Goal: Task Accomplishment & Management: Manage account settings

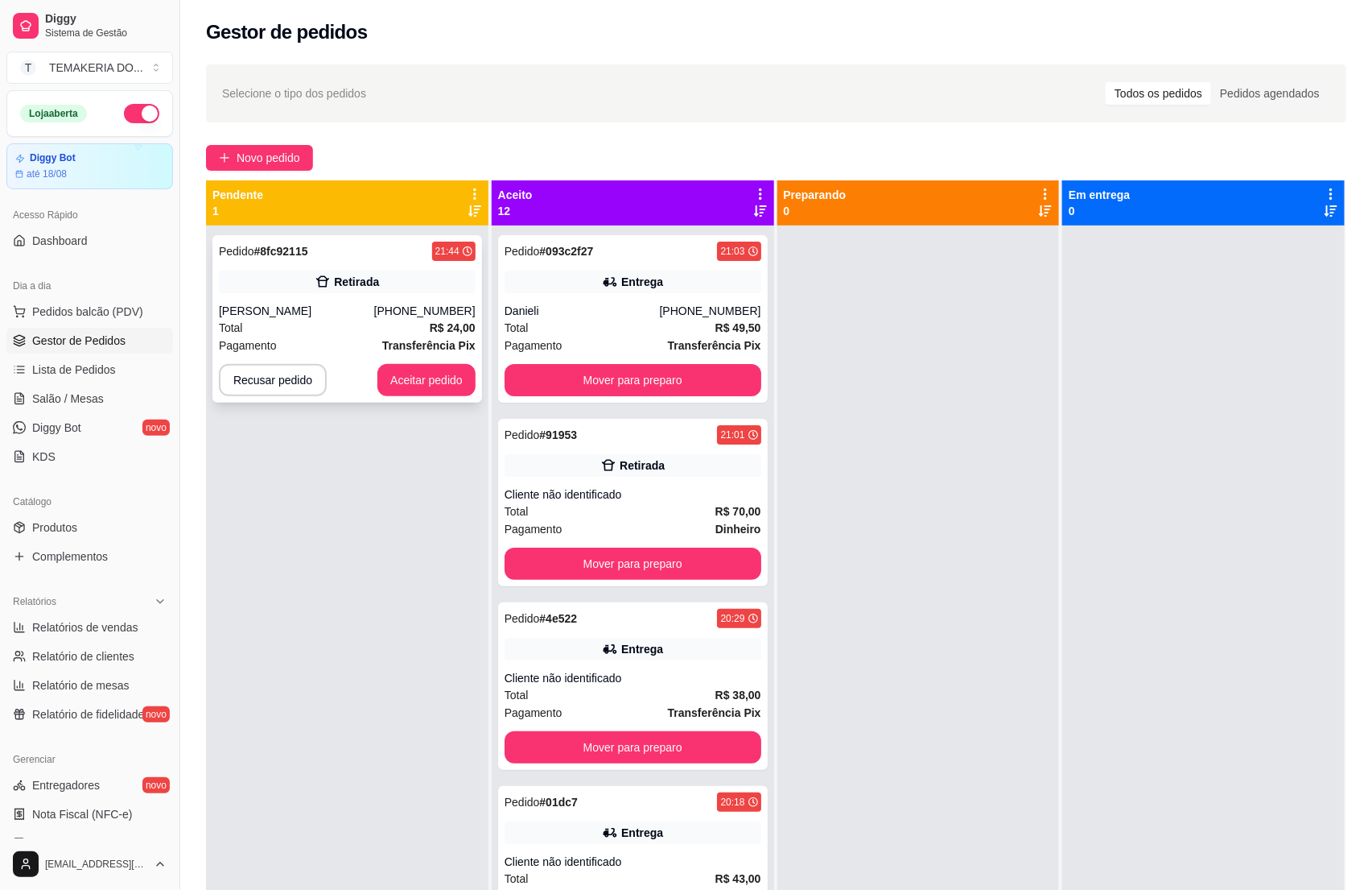
click at [328, 339] on div "Pagamento Transferência Pix" at bounding box center [347, 345] width 257 height 18
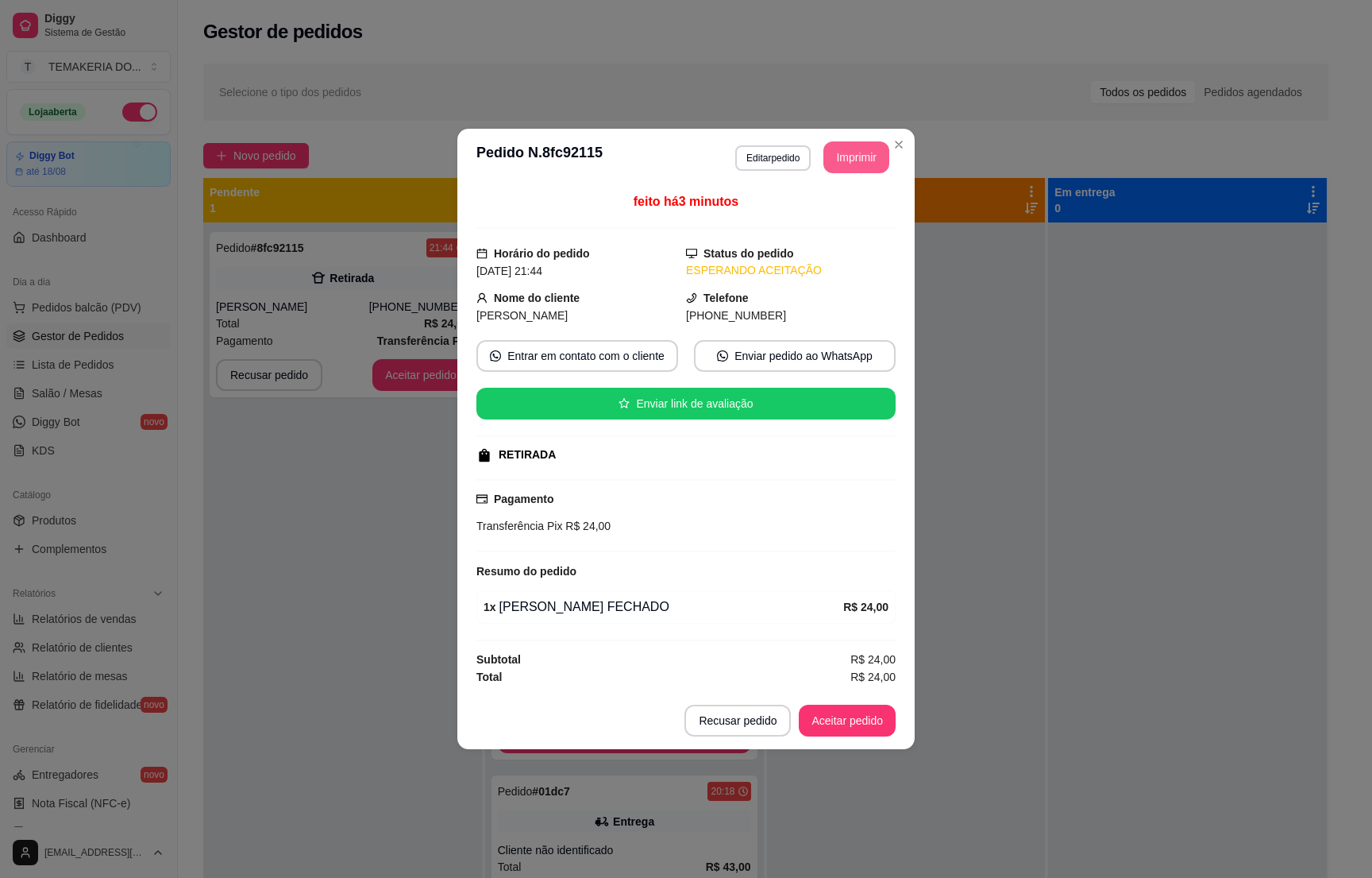
click at [856, 169] on button "Imprimir" at bounding box center [856, 157] width 66 height 32
click at [834, 715] on button "Aceitar pedido" at bounding box center [847, 721] width 97 height 32
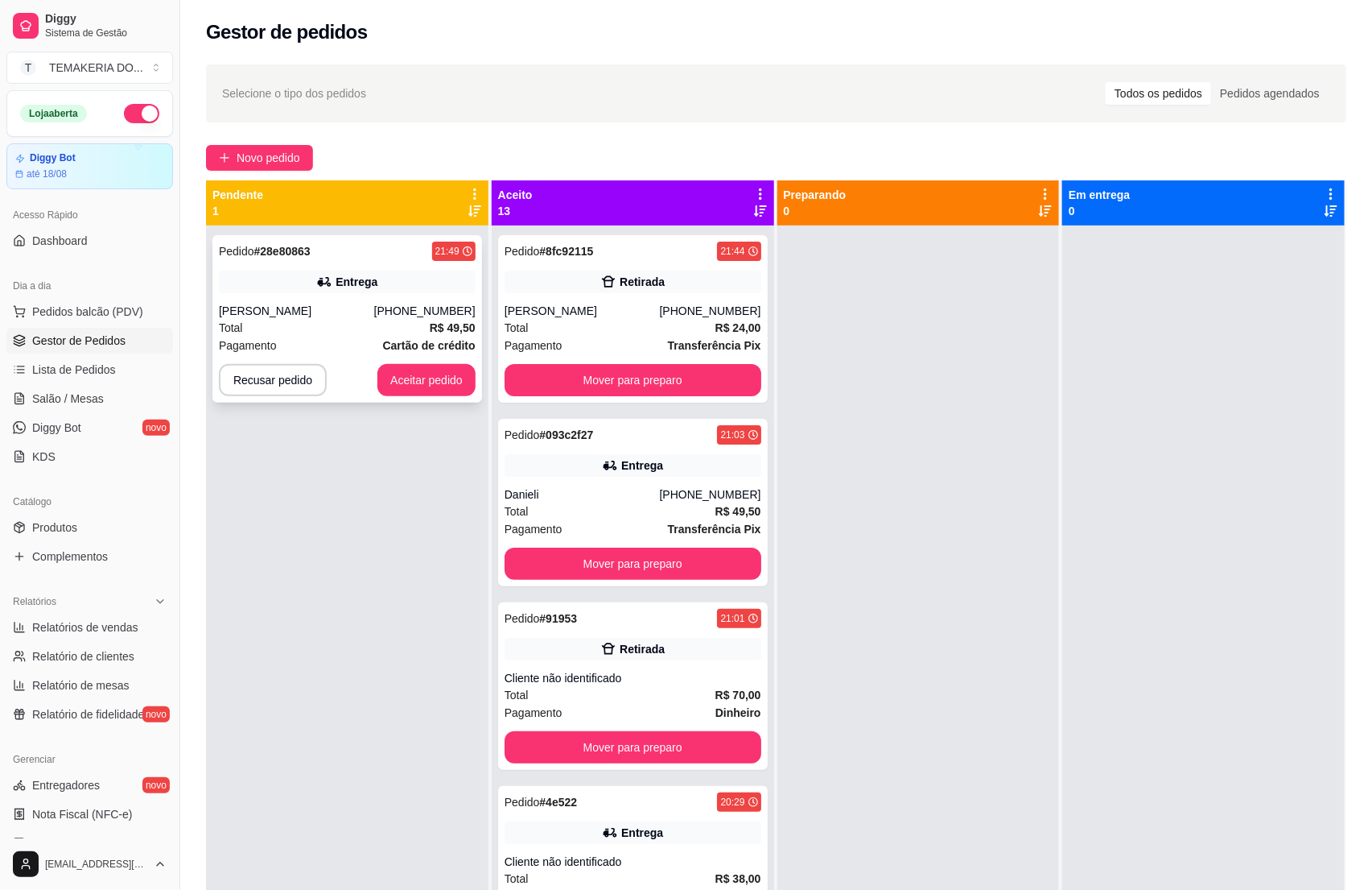
click at [341, 341] on div "Pagamento Cartão de crédito" at bounding box center [347, 345] width 257 height 18
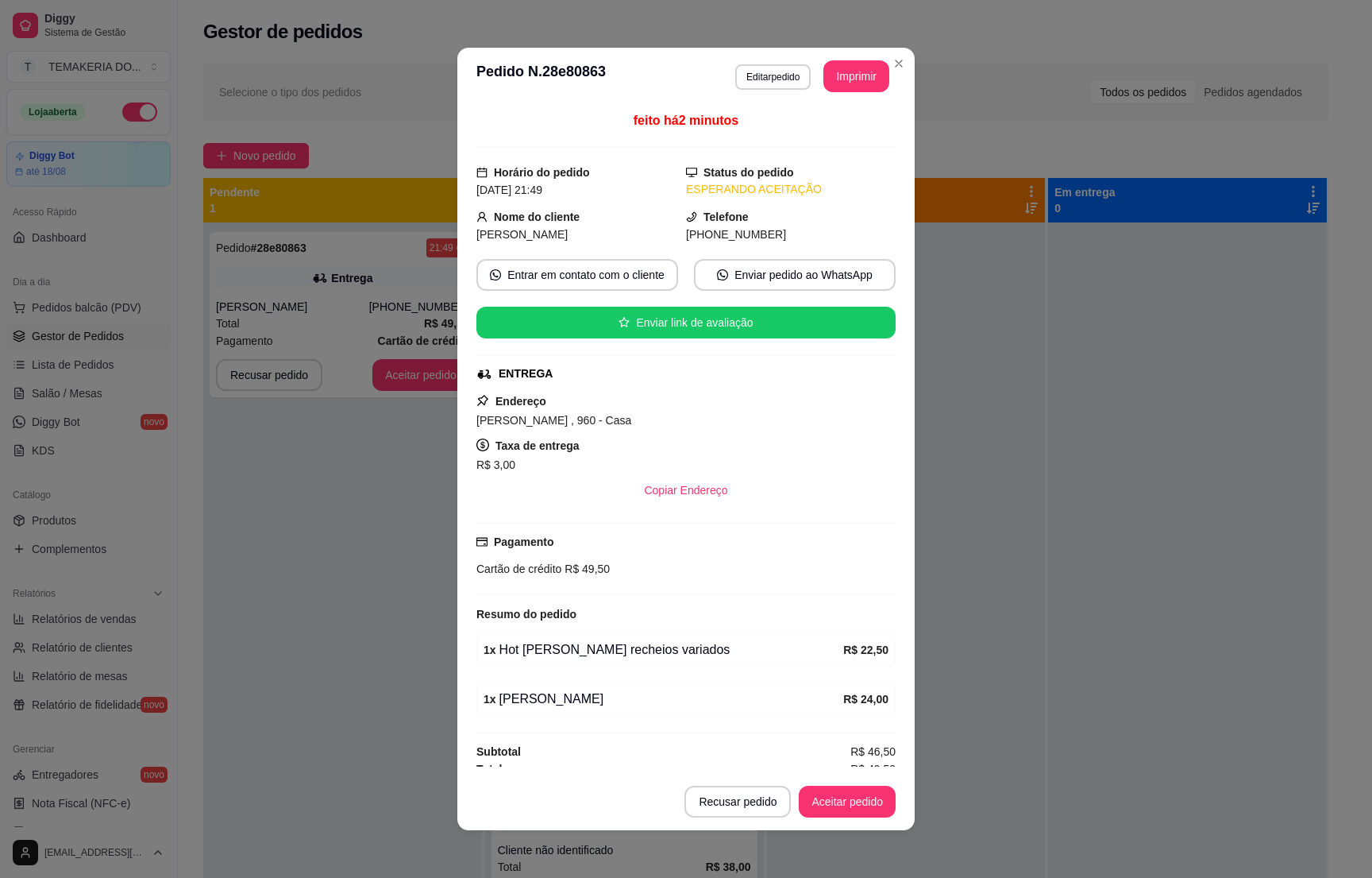
scroll to position [18, 0]
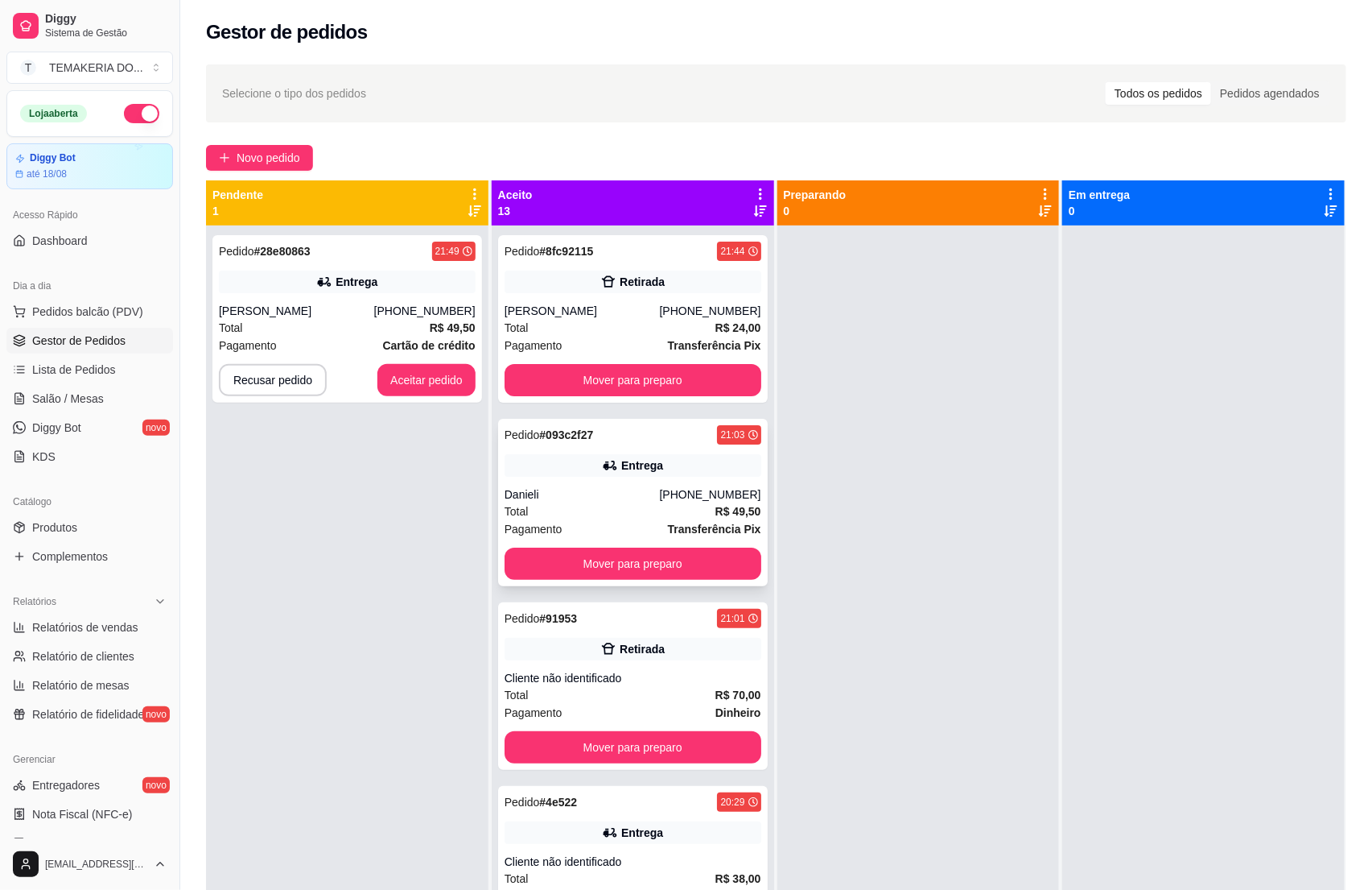
click at [607, 493] on div "Danieli" at bounding box center [582, 494] width 155 height 16
click at [324, 324] on div "Total R$ 49,50" at bounding box center [347, 327] width 257 height 18
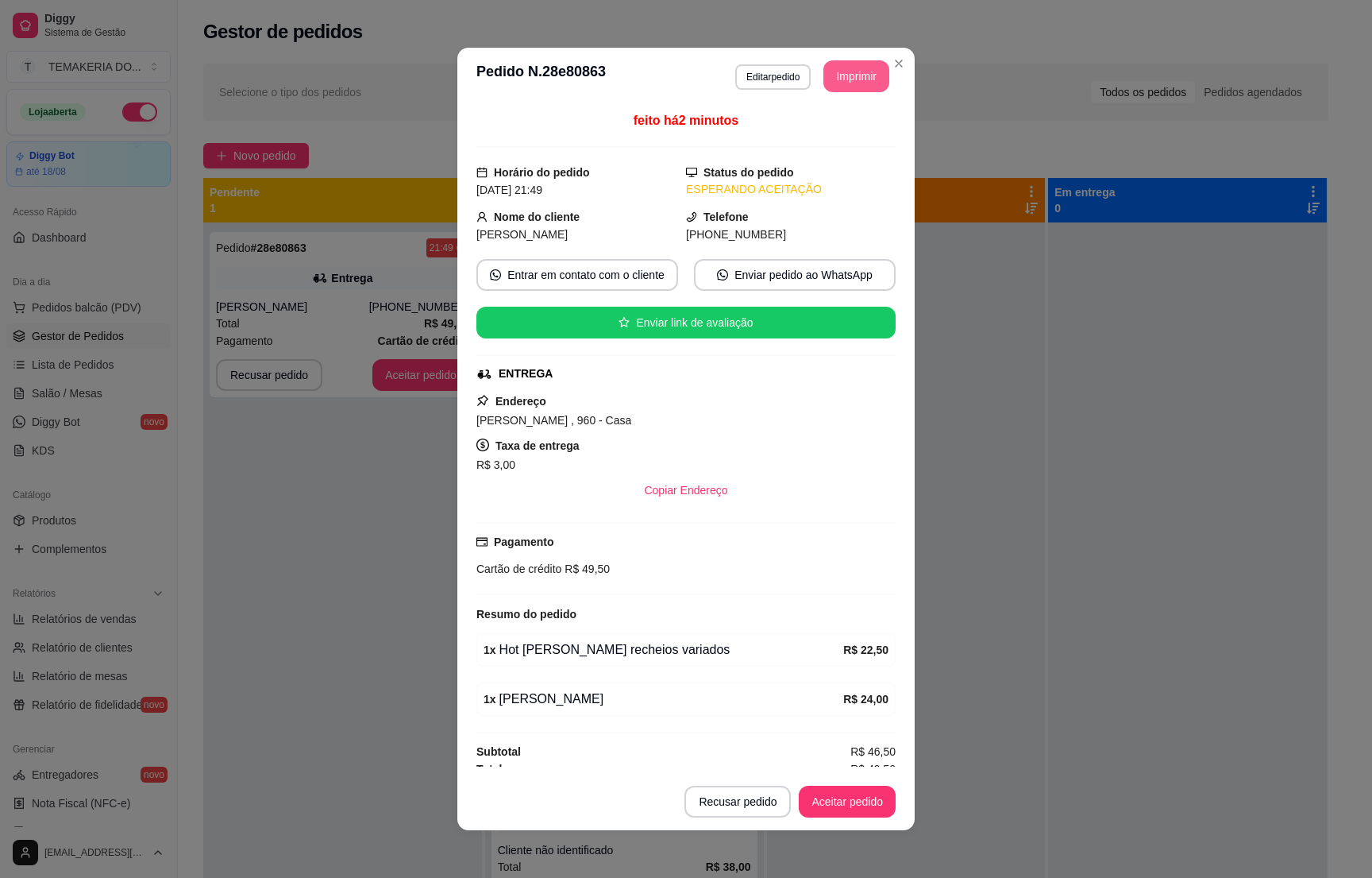
click at [851, 79] on button "Imprimir" at bounding box center [856, 77] width 66 height 32
click at [838, 798] on button "Aceitar pedido" at bounding box center [847, 801] width 97 height 32
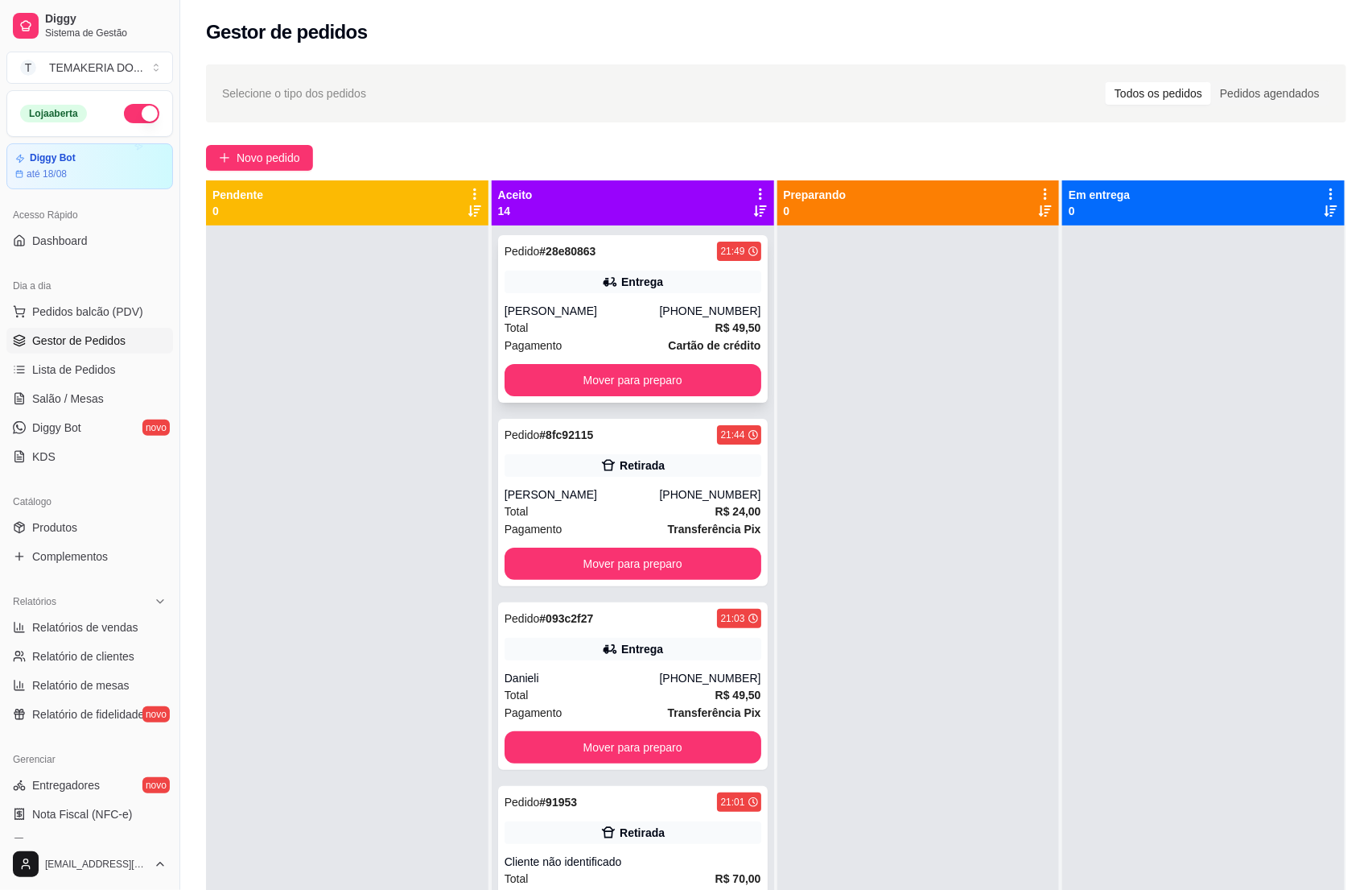
click at [607, 314] on div "[PERSON_NAME]" at bounding box center [582, 310] width 155 height 16
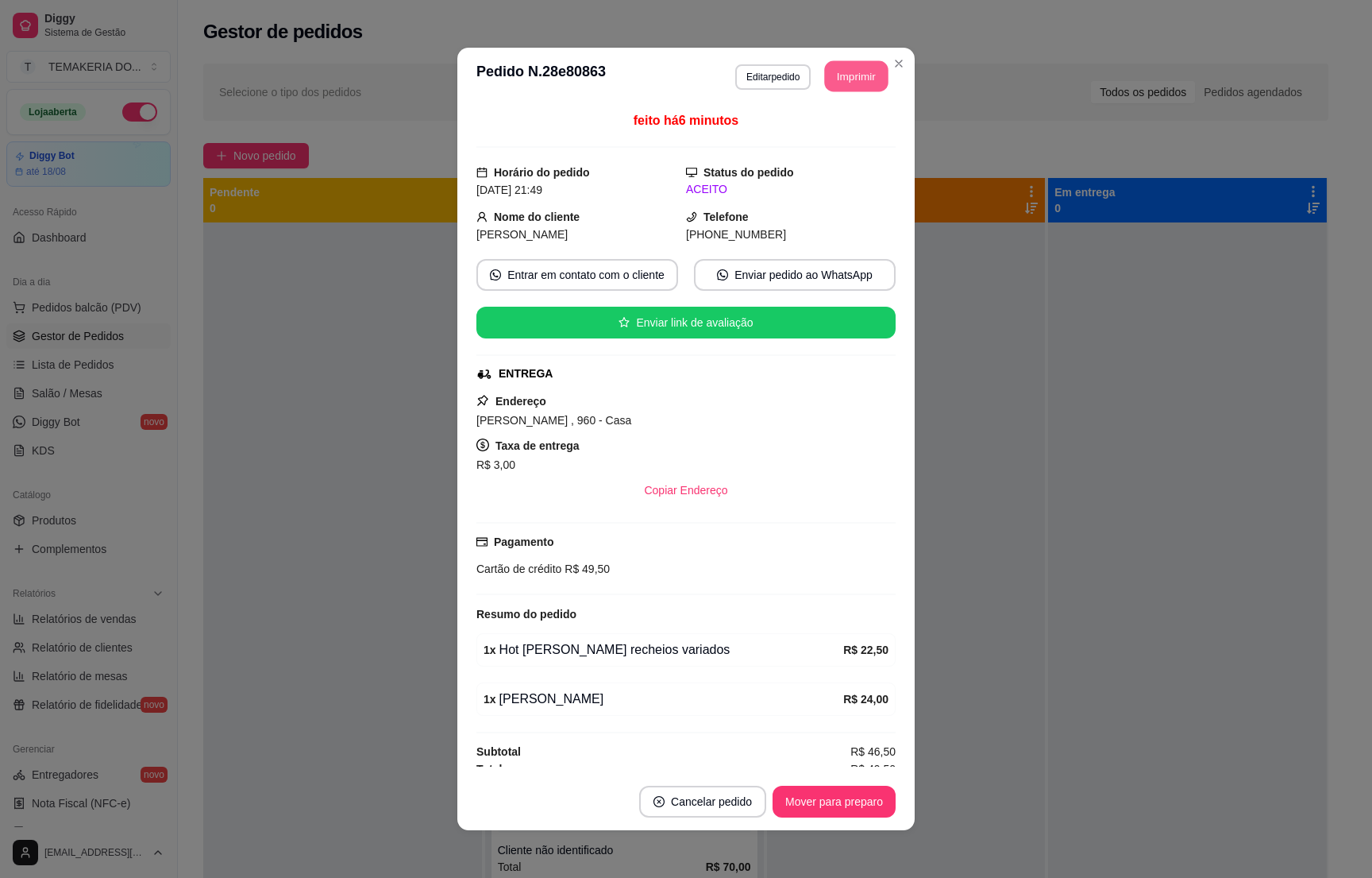
click at [836, 65] on button "Imprimir" at bounding box center [857, 77] width 64 height 31
click at [362, 561] on div at bounding box center [343, 661] width 279 height 878
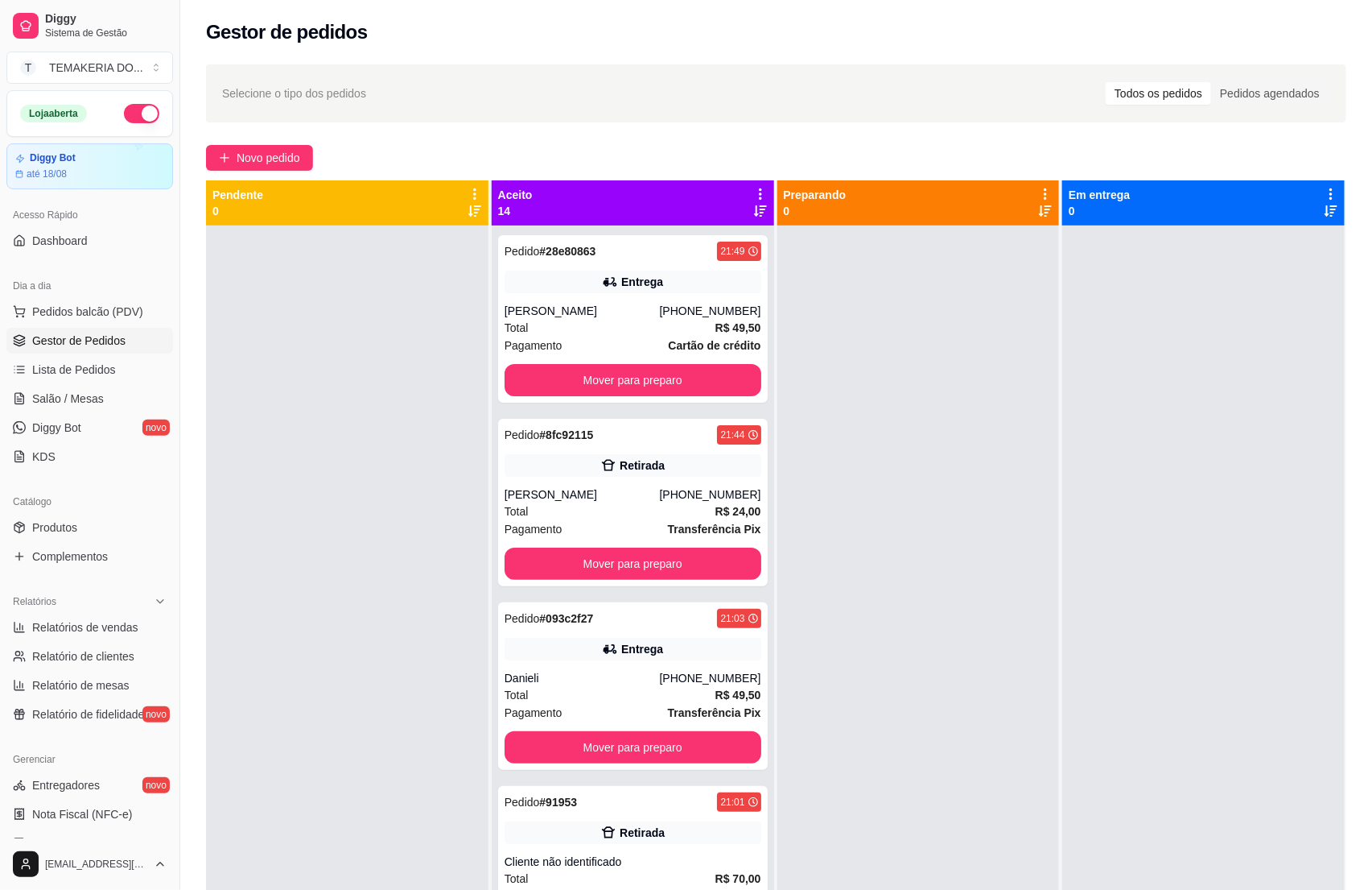
click at [124, 105] on button "button" at bounding box center [141, 113] width 36 height 20
click at [611, 337] on div "Pagamento Cartão de crédito" at bounding box center [632, 345] width 257 height 18
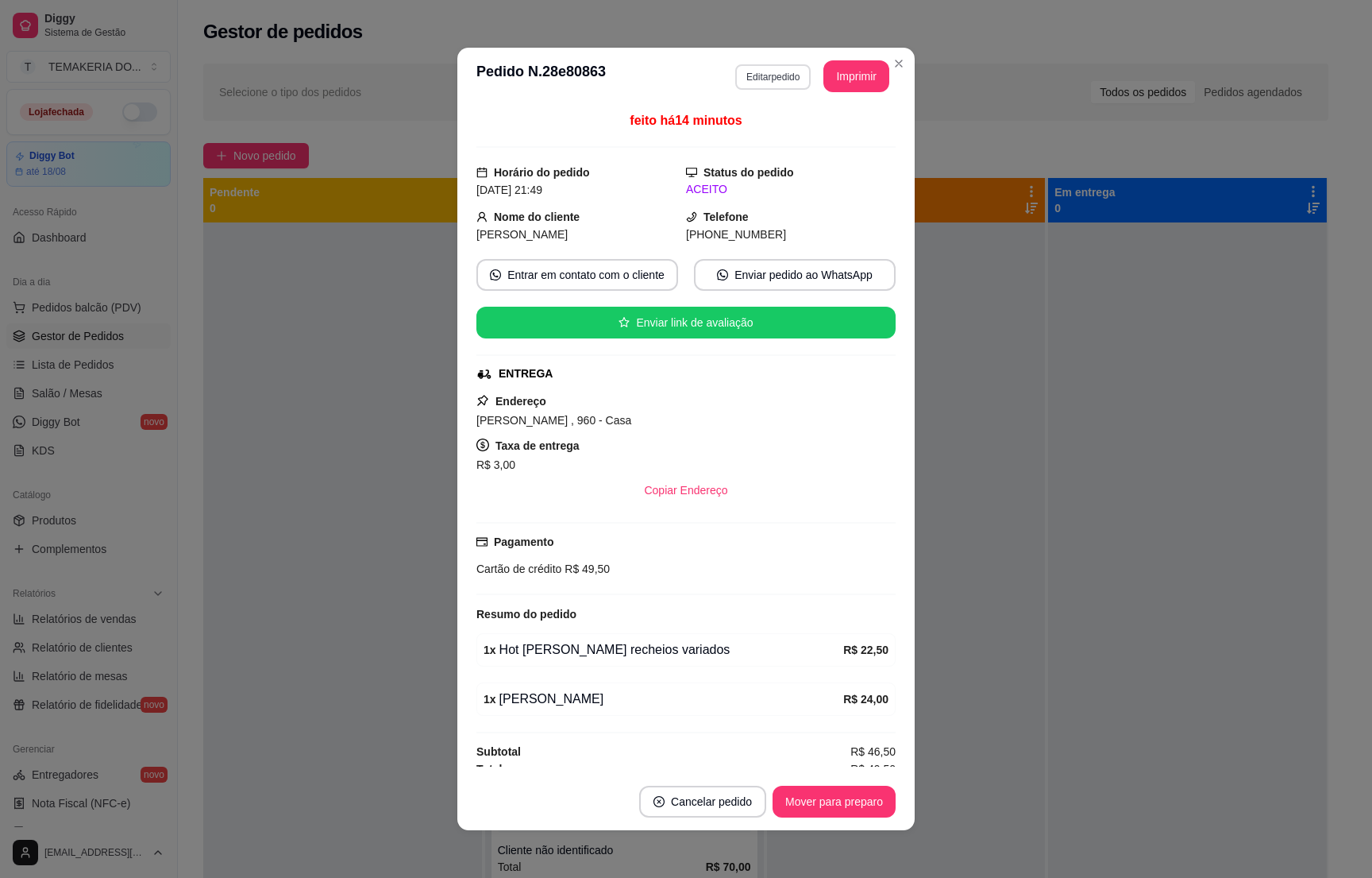
click at [758, 71] on button "Editar pedido" at bounding box center [773, 77] width 76 height 25
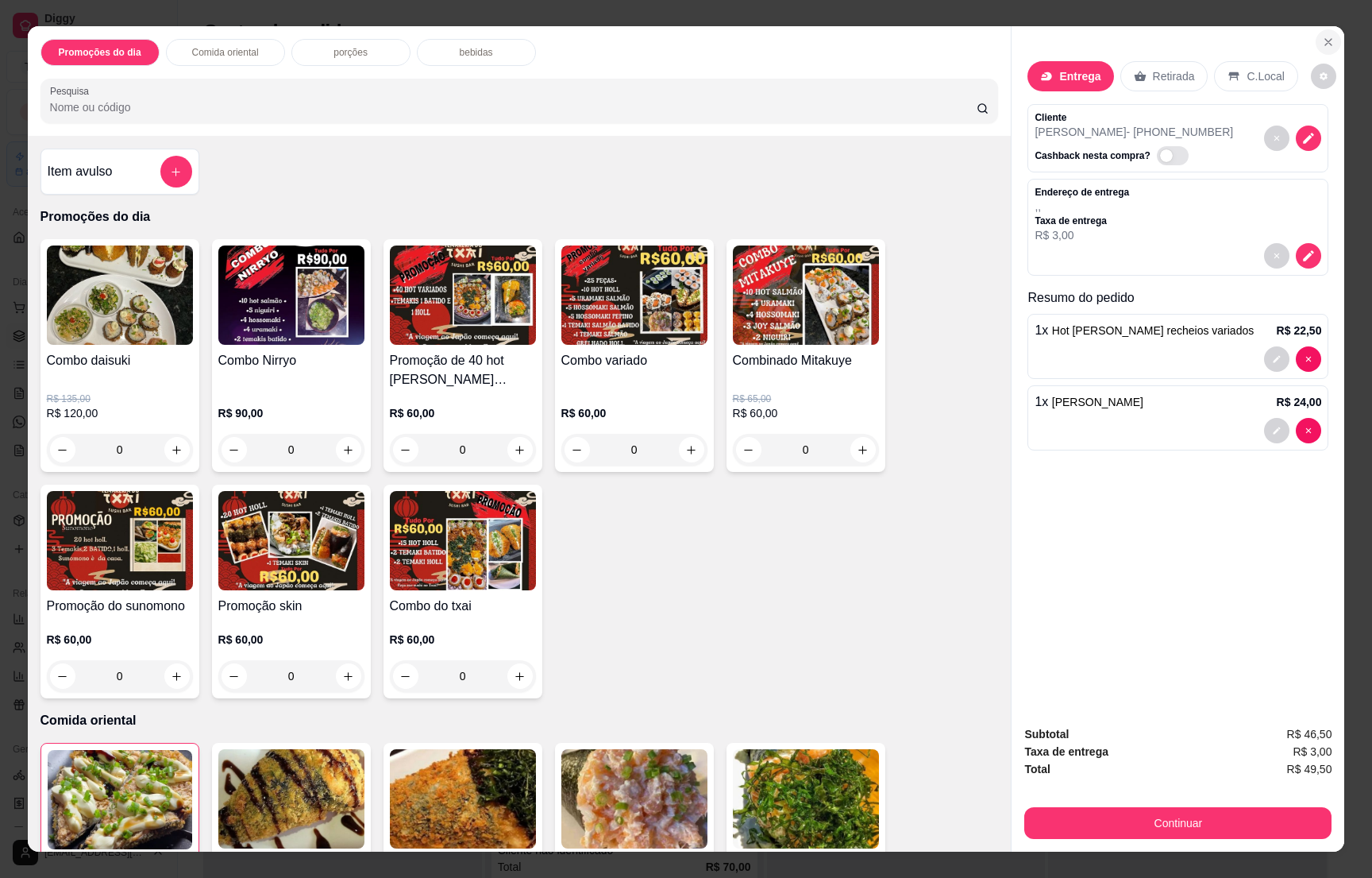
click at [1322, 39] on icon "Close" at bounding box center [1328, 42] width 13 height 13
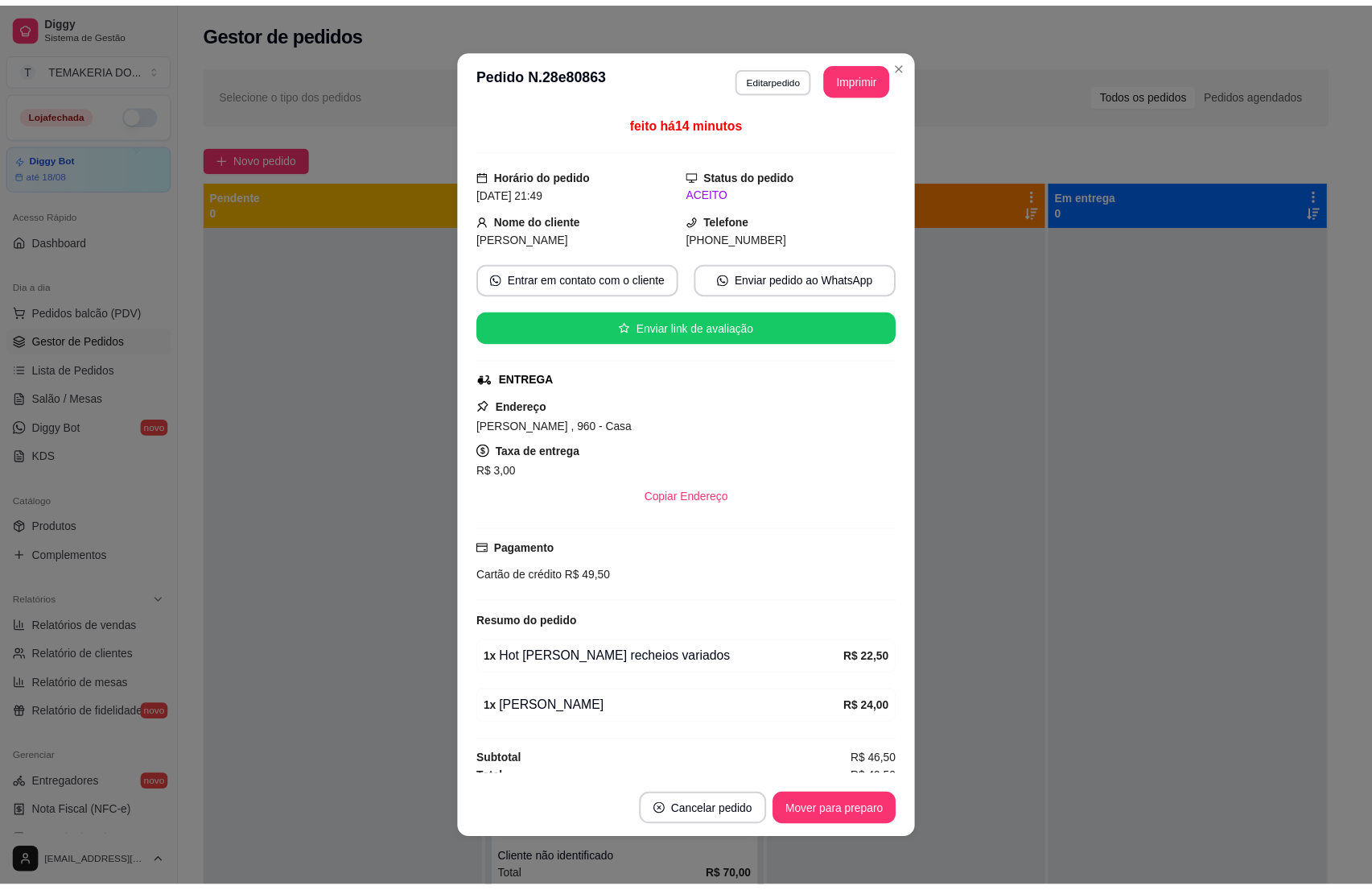
scroll to position [3, 0]
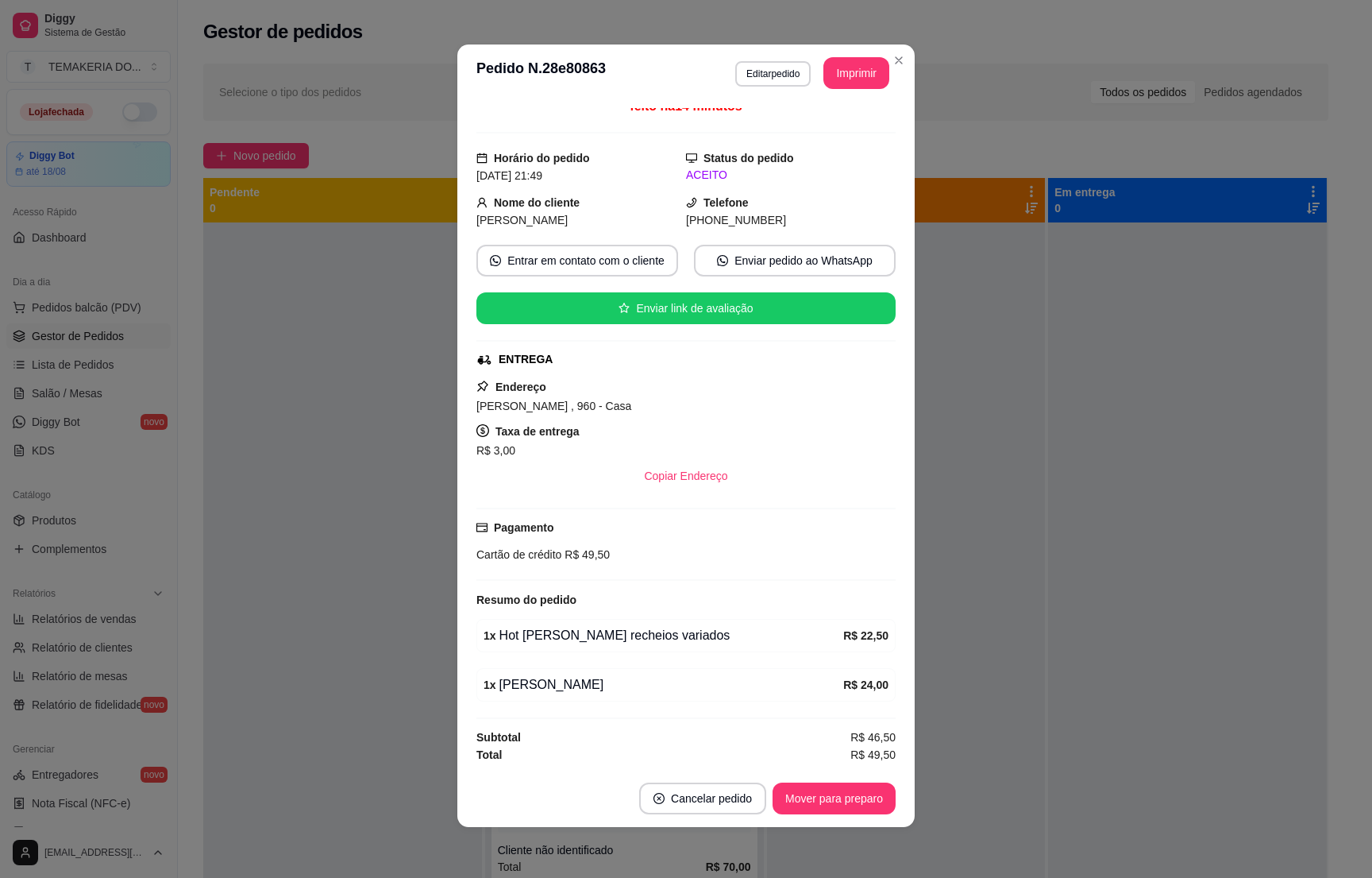
click at [244, 362] on div at bounding box center [343, 661] width 279 height 878
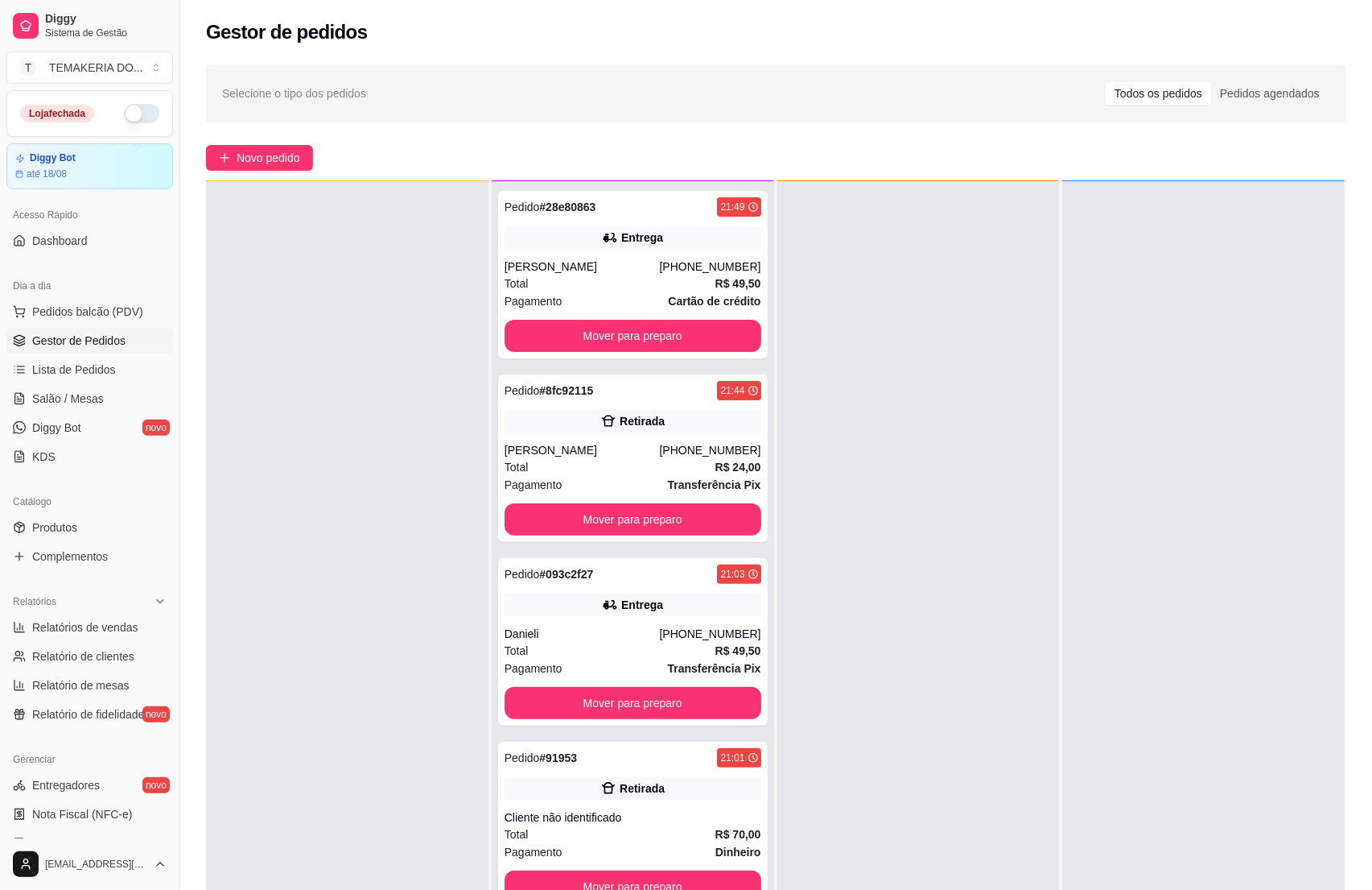
scroll to position [0, 0]
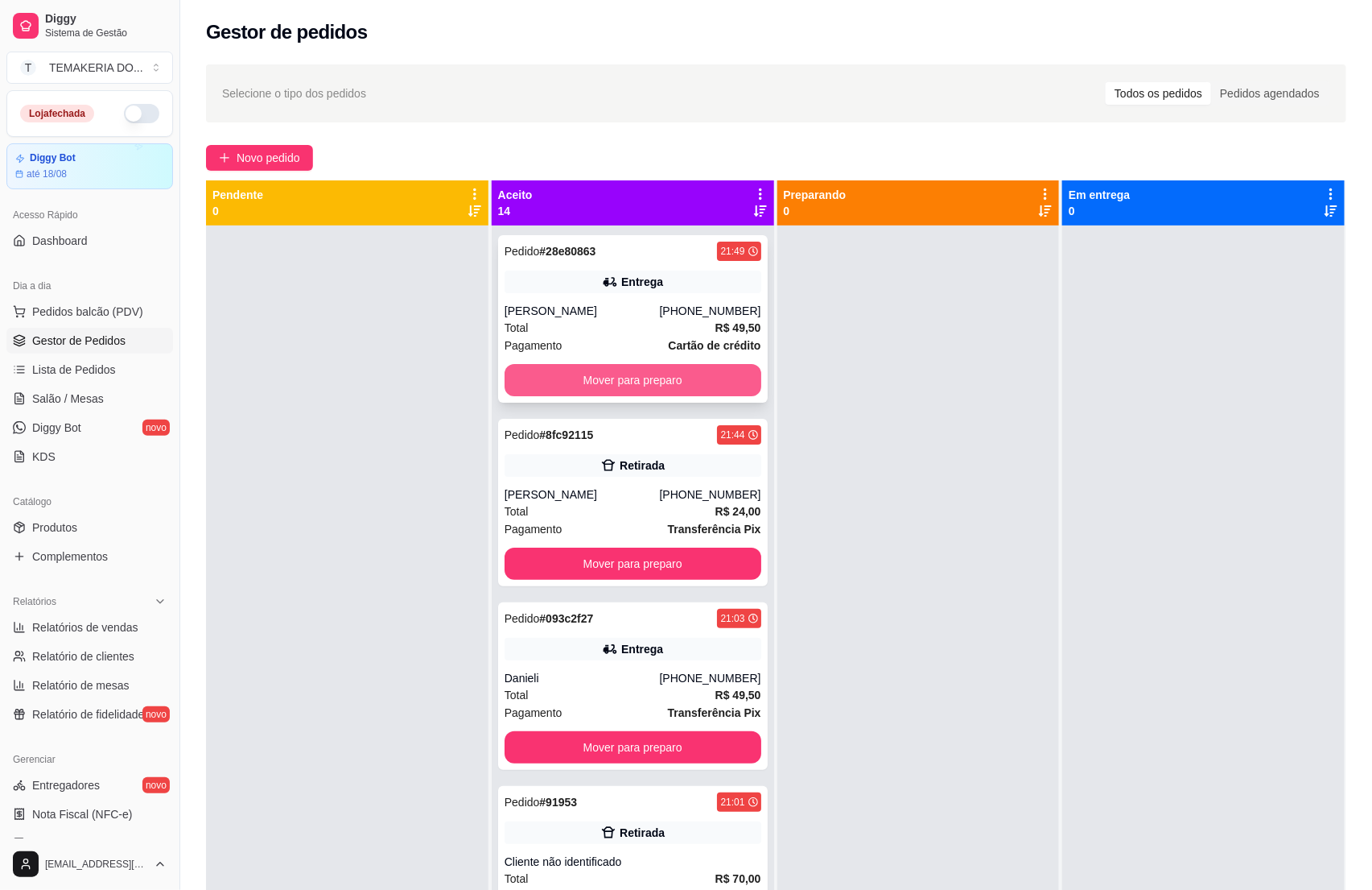
click at [580, 375] on button "Mover para preparo" at bounding box center [632, 380] width 257 height 32
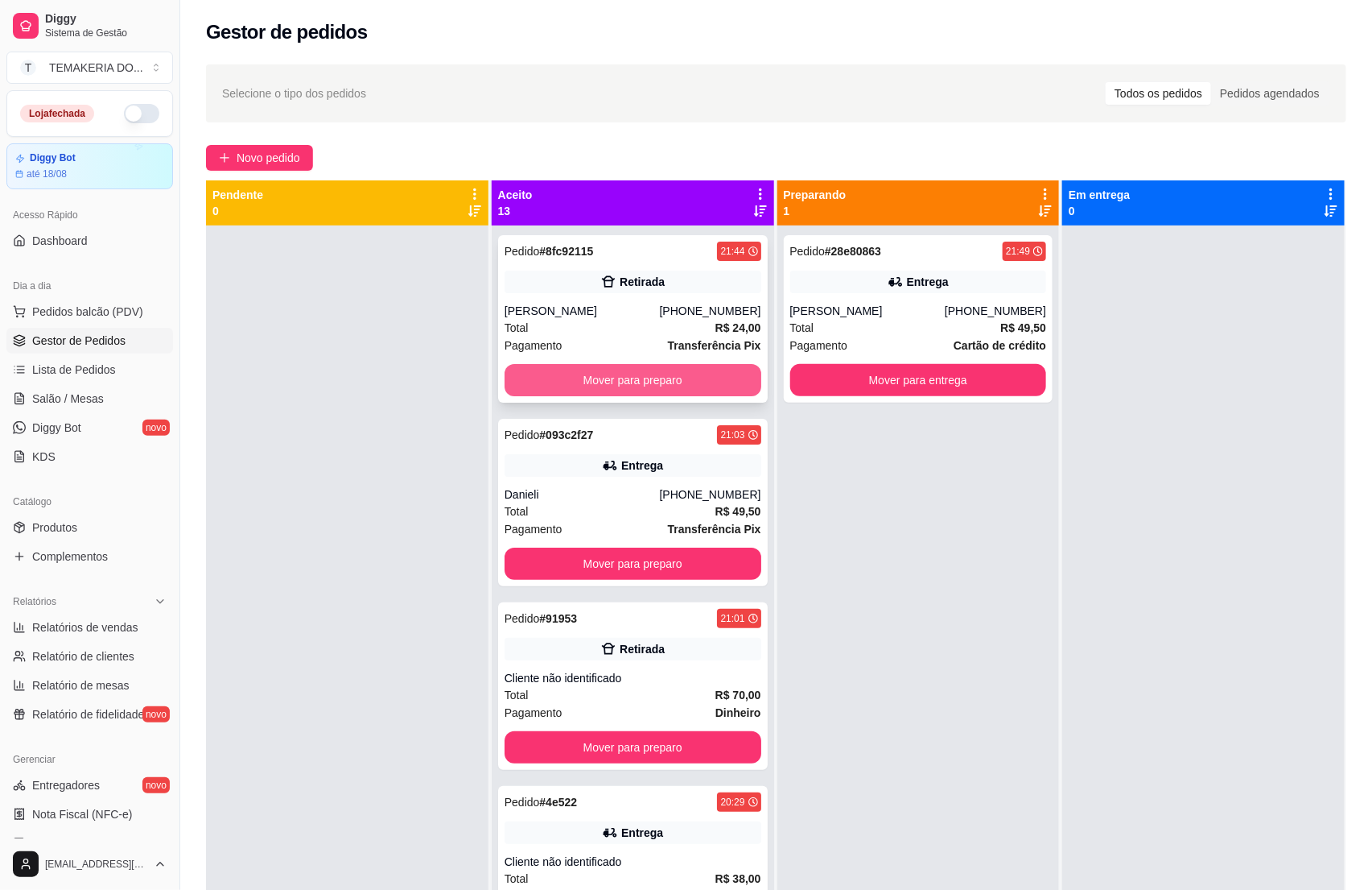
click at [619, 375] on button "Mover para preparo" at bounding box center [632, 380] width 257 height 32
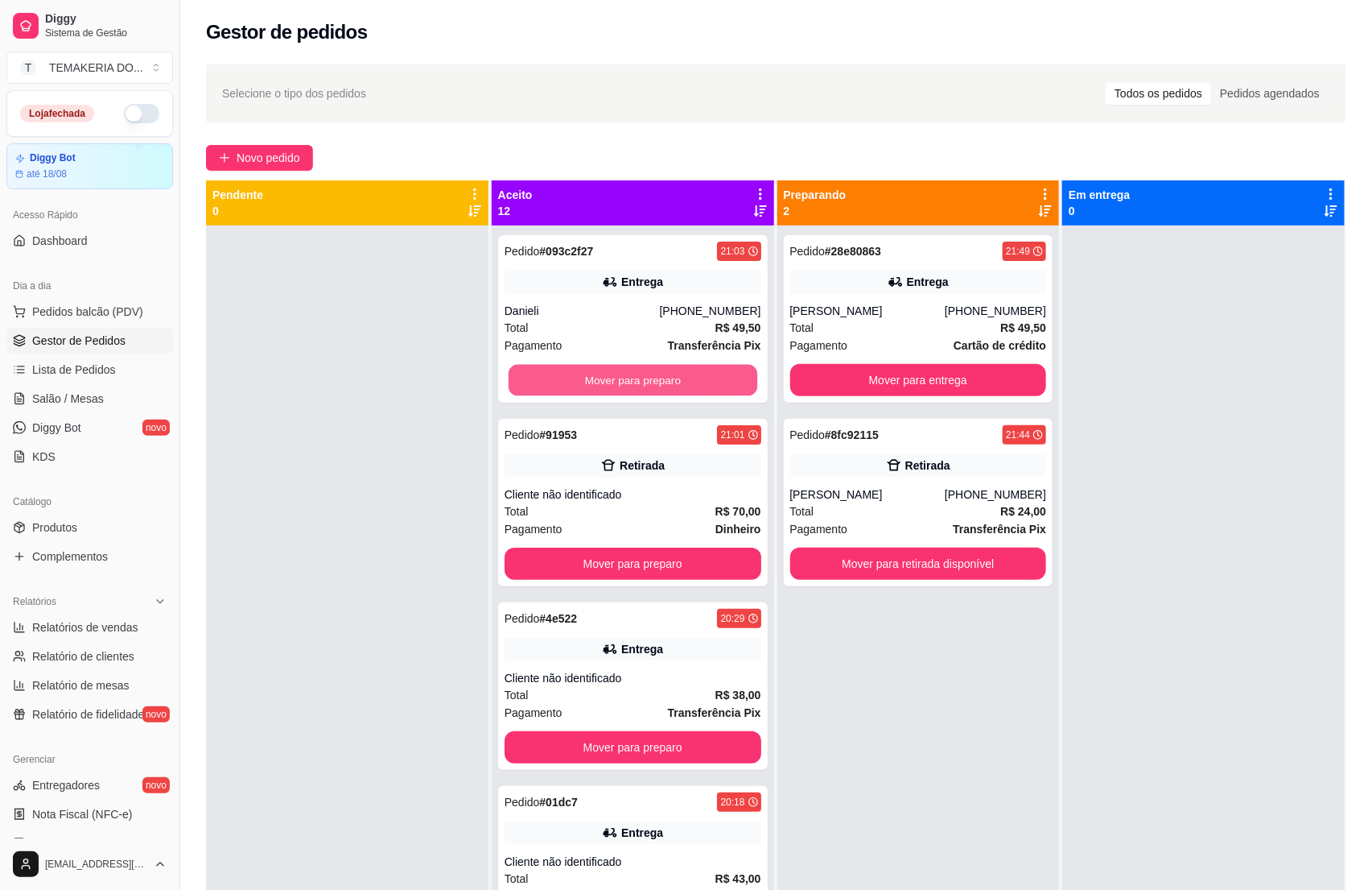
click at [619, 375] on button "Mover para preparo" at bounding box center [633, 380] width 249 height 32
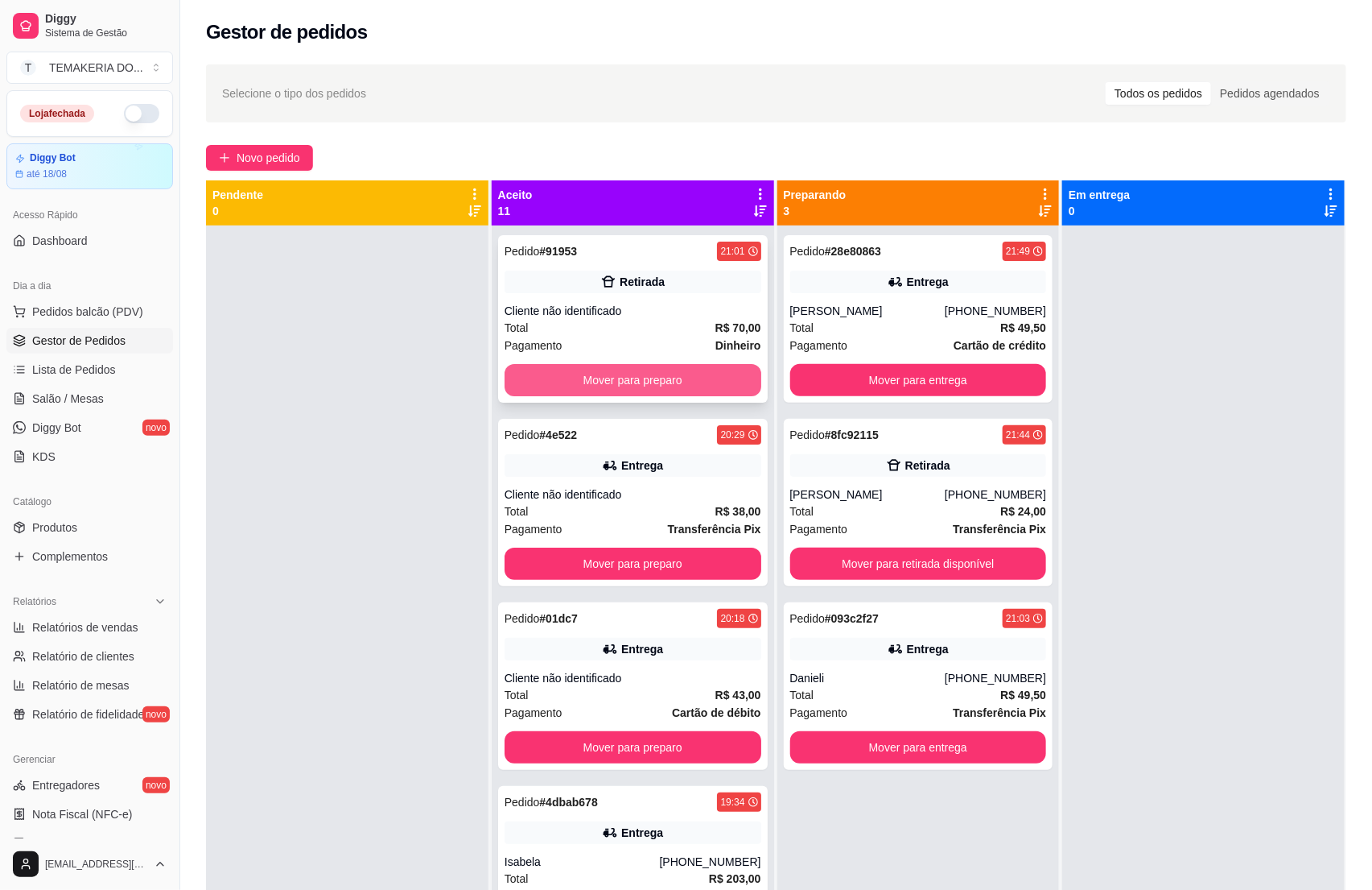
click at [621, 374] on button "Mover para preparo" at bounding box center [632, 380] width 257 height 32
click at [653, 547] on button "Mover para preparo" at bounding box center [632, 563] width 257 height 32
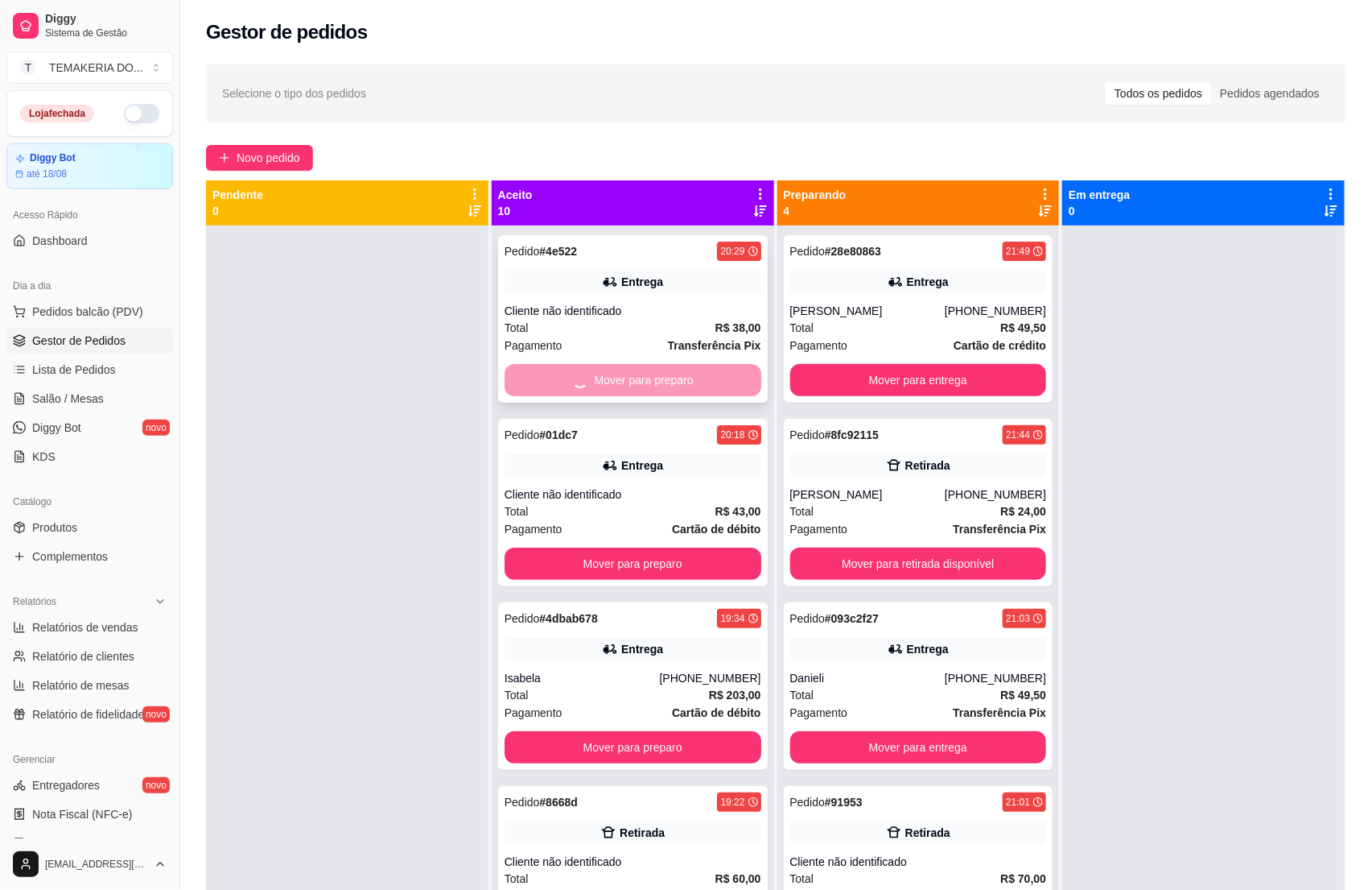
click at [677, 547] on button "Mover para preparo" at bounding box center [632, 563] width 257 height 32
click at [690, 547] on button "Mover para preparo" at bounding box center [632, 563] width 257 height 32
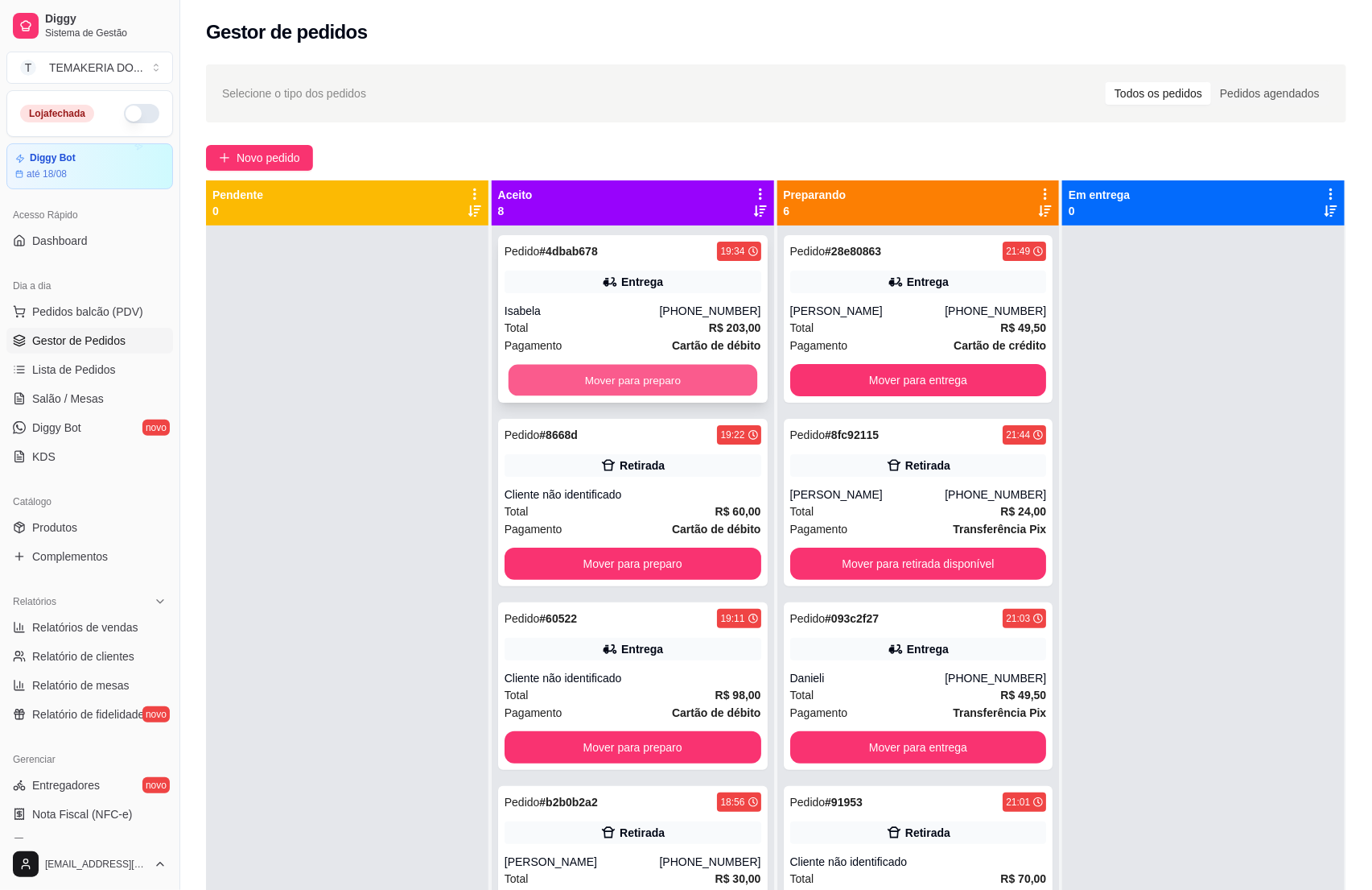
click at [690, 370] on div "Mover para preparo" at bounding box center [632, 380] width 257 height 32
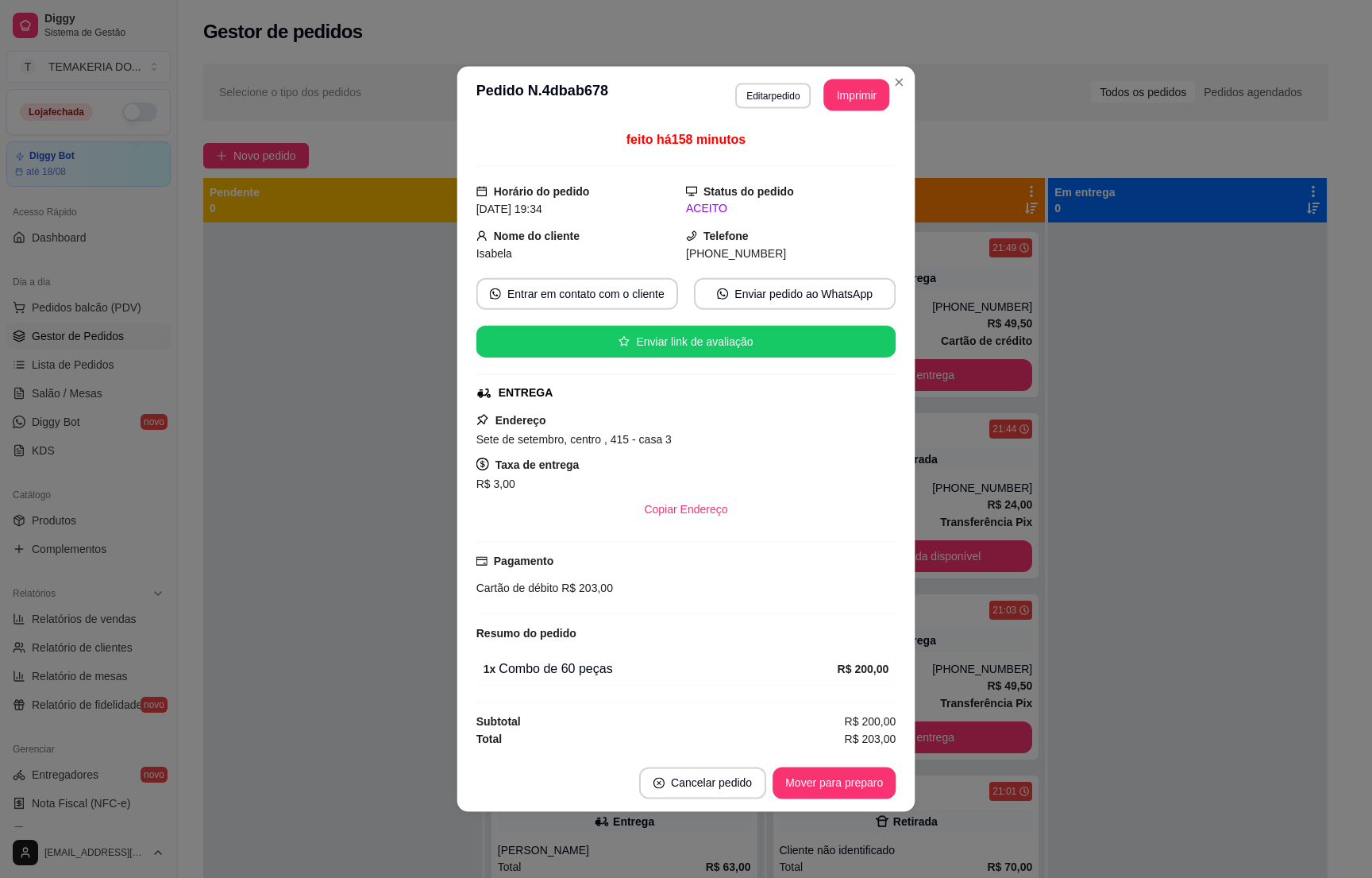
click at [696, 365] on div "feito há 158 minutos Horário do pedido [DATE] 19:34 Status do pedido ACEITO Nom…" at bounding box center [687, 439] width 420 height 618
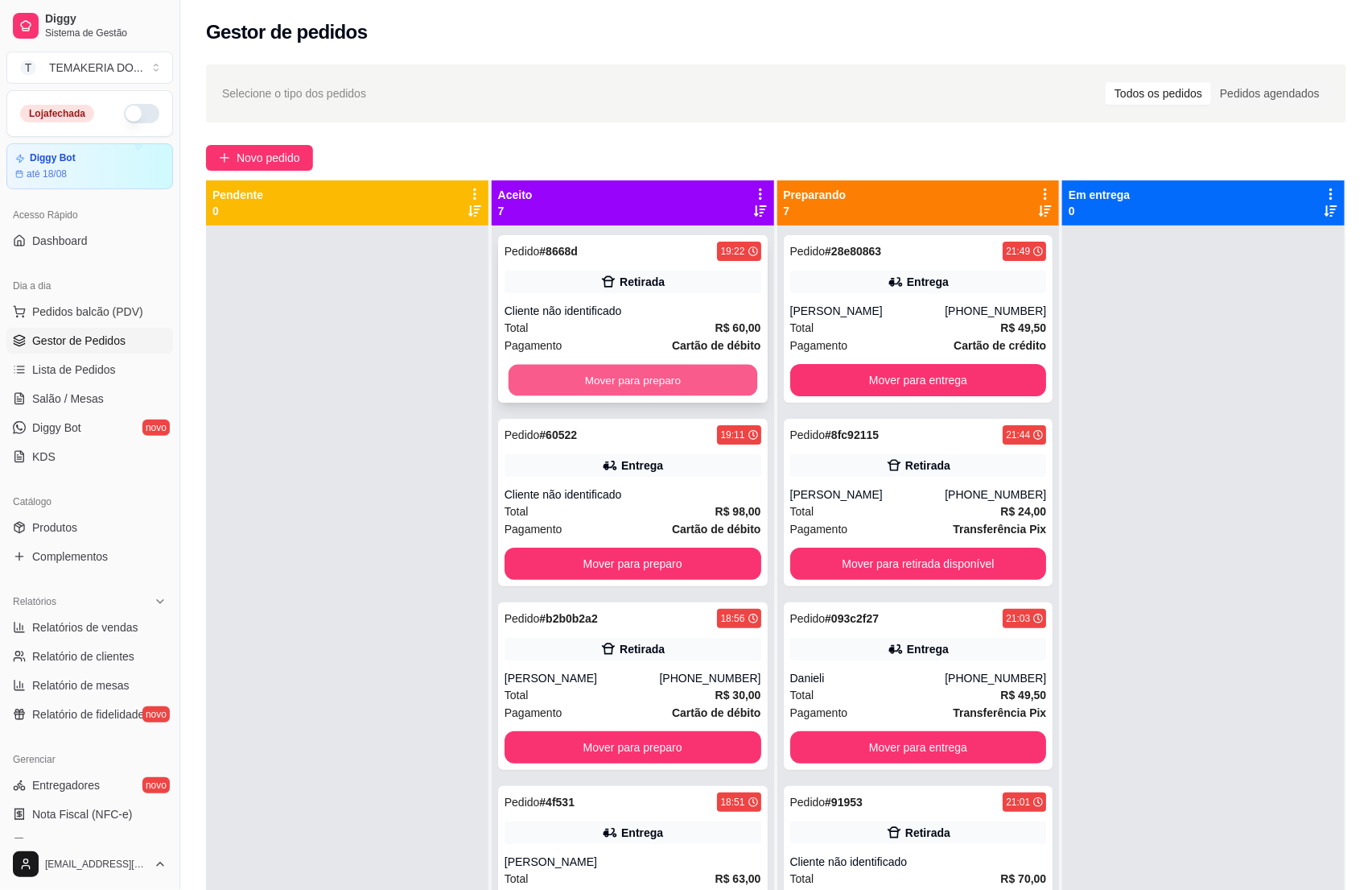
click at [568, 374] on button "Mover para preparo" at bounding box center [633, 380] width 249 height 32
click at [568, 374] on div "Mover para preparo" at bounding box center [632, 380] width 257 height 32
click at [562, 373] on button "Mover para preparo" at bounding box center [632, 380] width 257 height 32
click at [562, 373] on div "Mover para preparo" at bounding box center [632, 380] width 257 height 32
click at [510, 367] on button "Mover para preparo" at bounding box center [633, 380] width 249 height 32
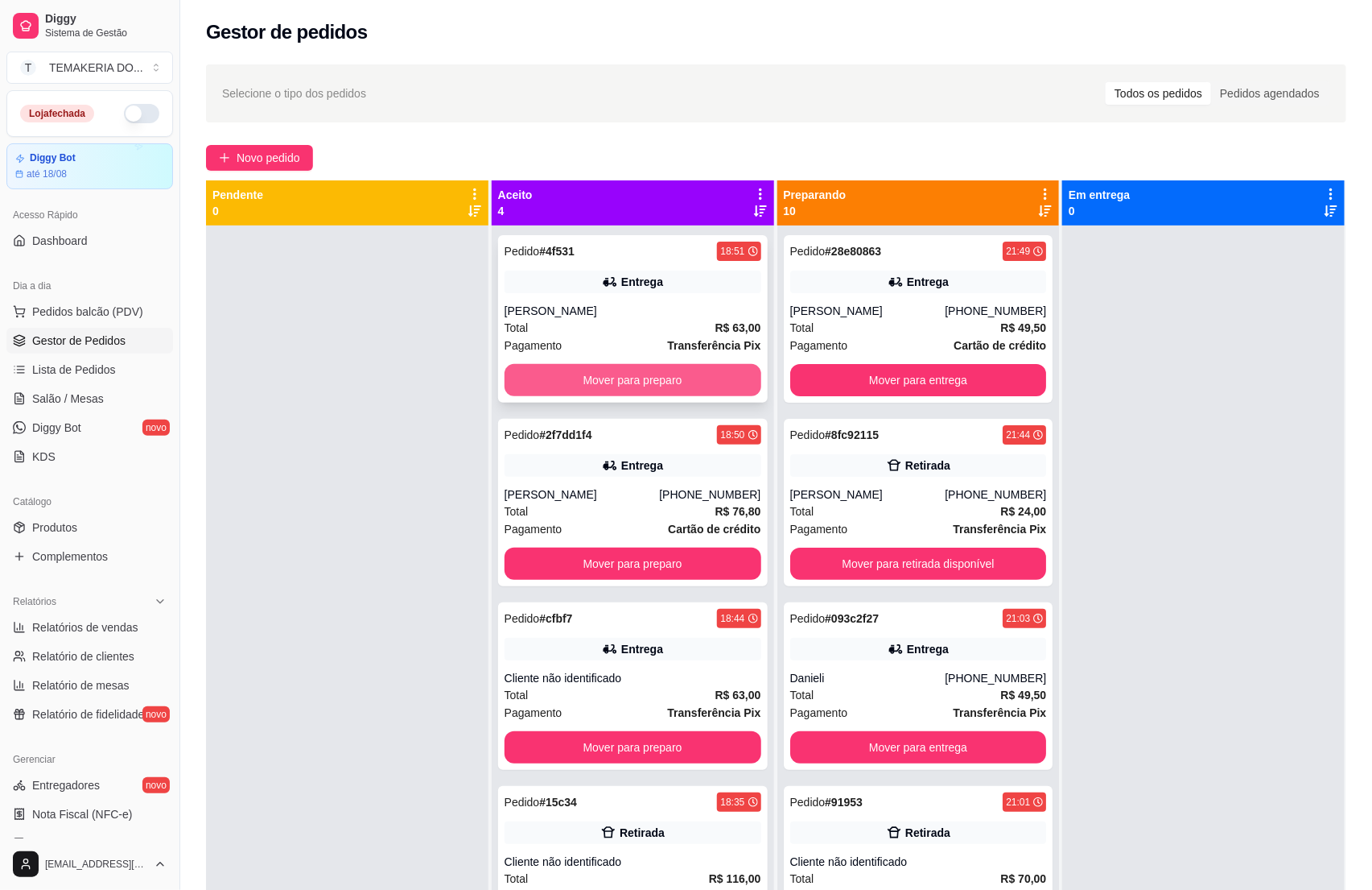
click at [574, 379] on button "Mover para preparo" at bounding box center [632, 380] width 257 height 32
click at [632, 547] on button "Mover para preparo" at bounding box center [632, 563] width 257 height 32
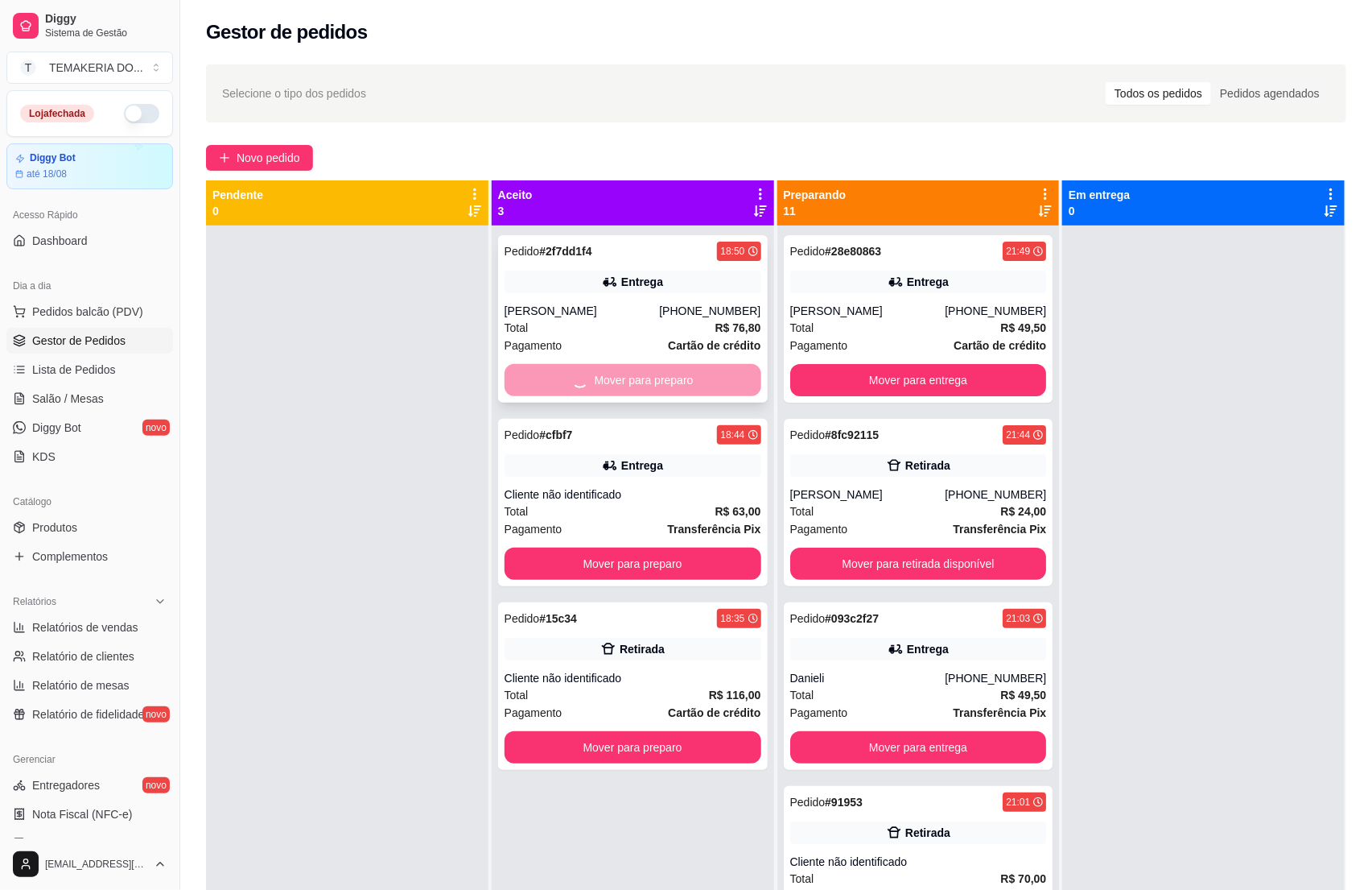
click at [672, 547] on button "Mover para preparo" at bounding box center [632, 563] width 257 height 32
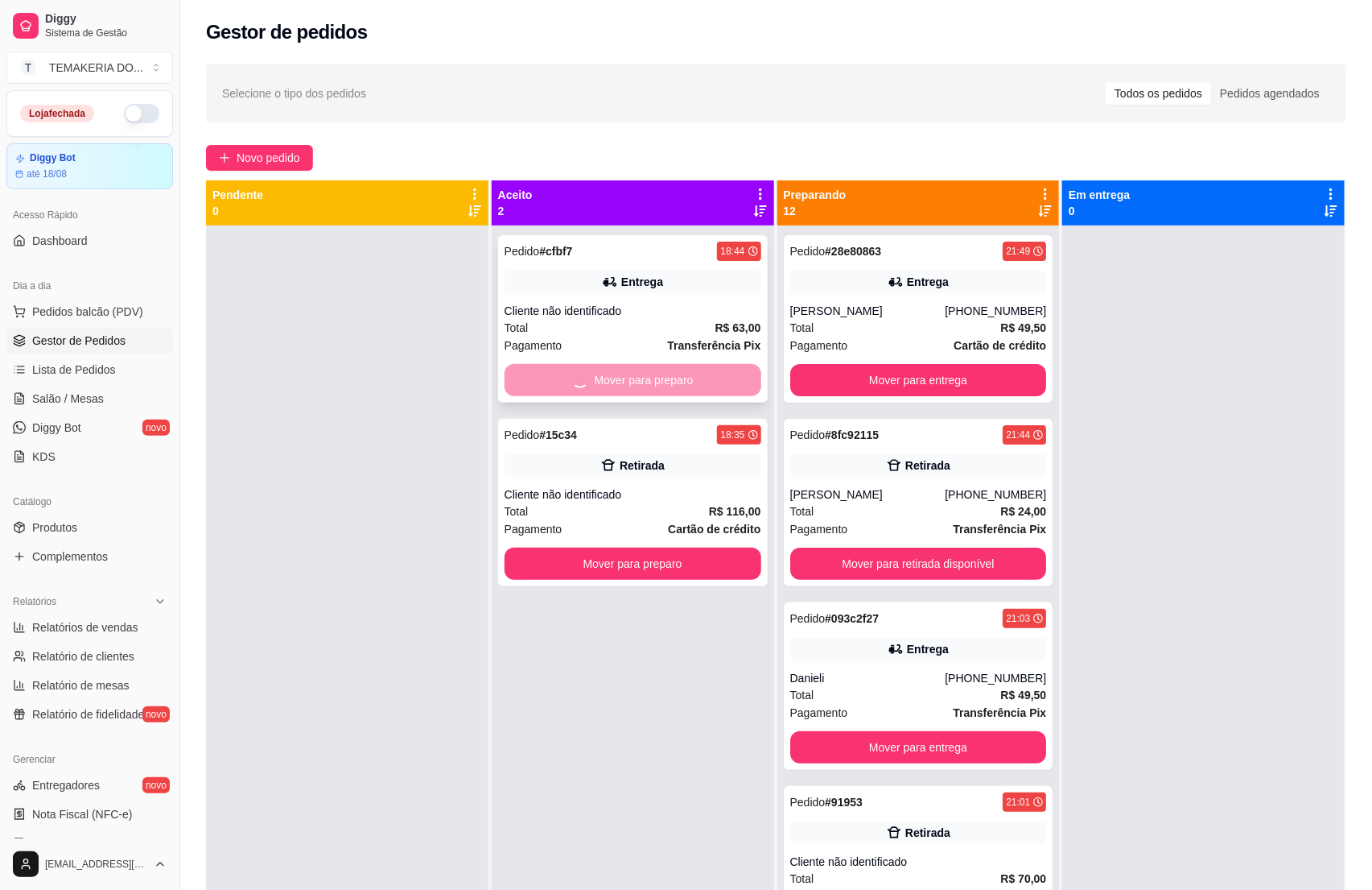
click at [679, 547] on button "Mover para preparo" at bounding box center [632, 563] width 257 height 32
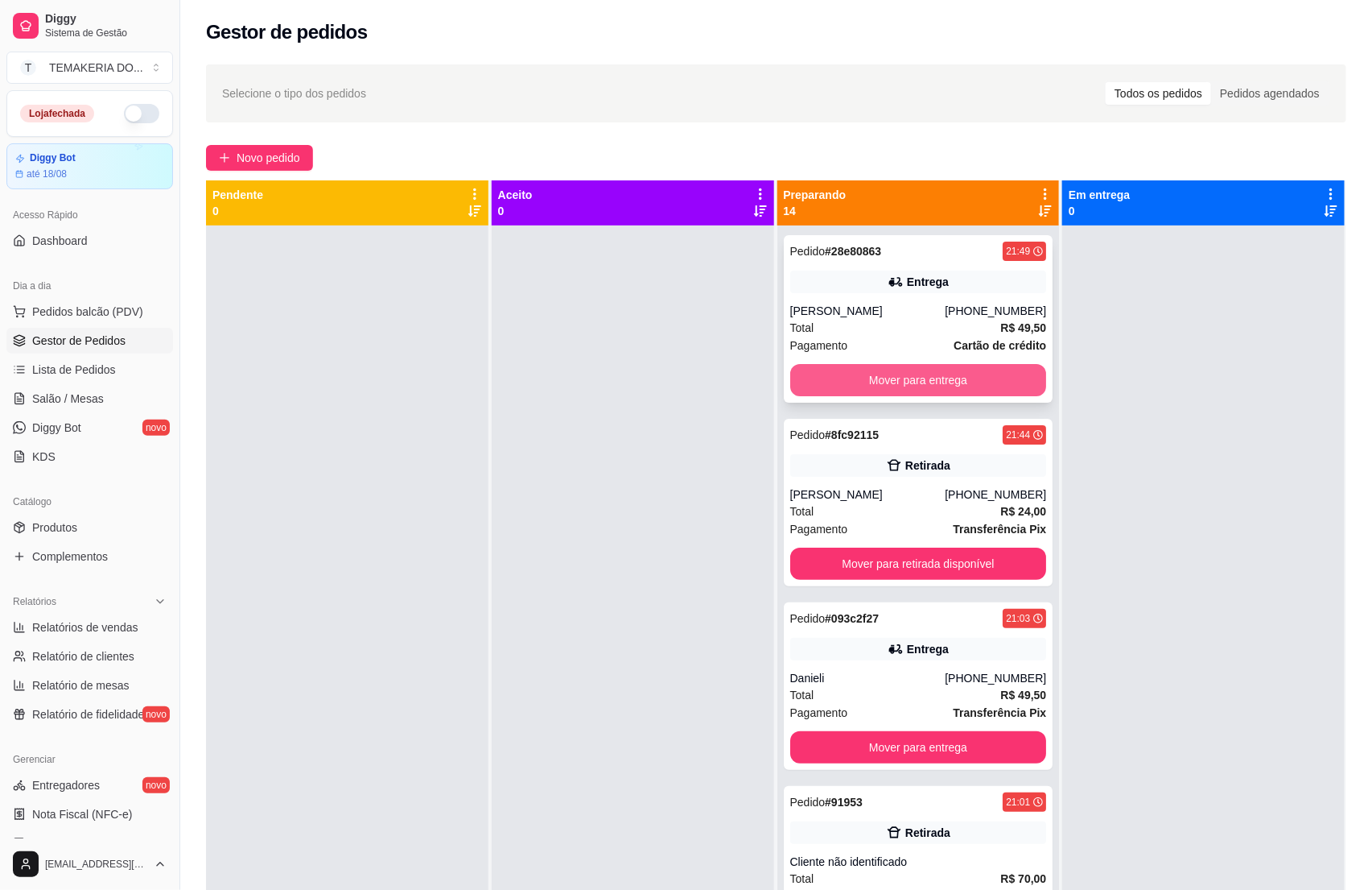
click at [799, 373] on button "Mover para entrega" at bounding box center [918, 380] width 257 height 32
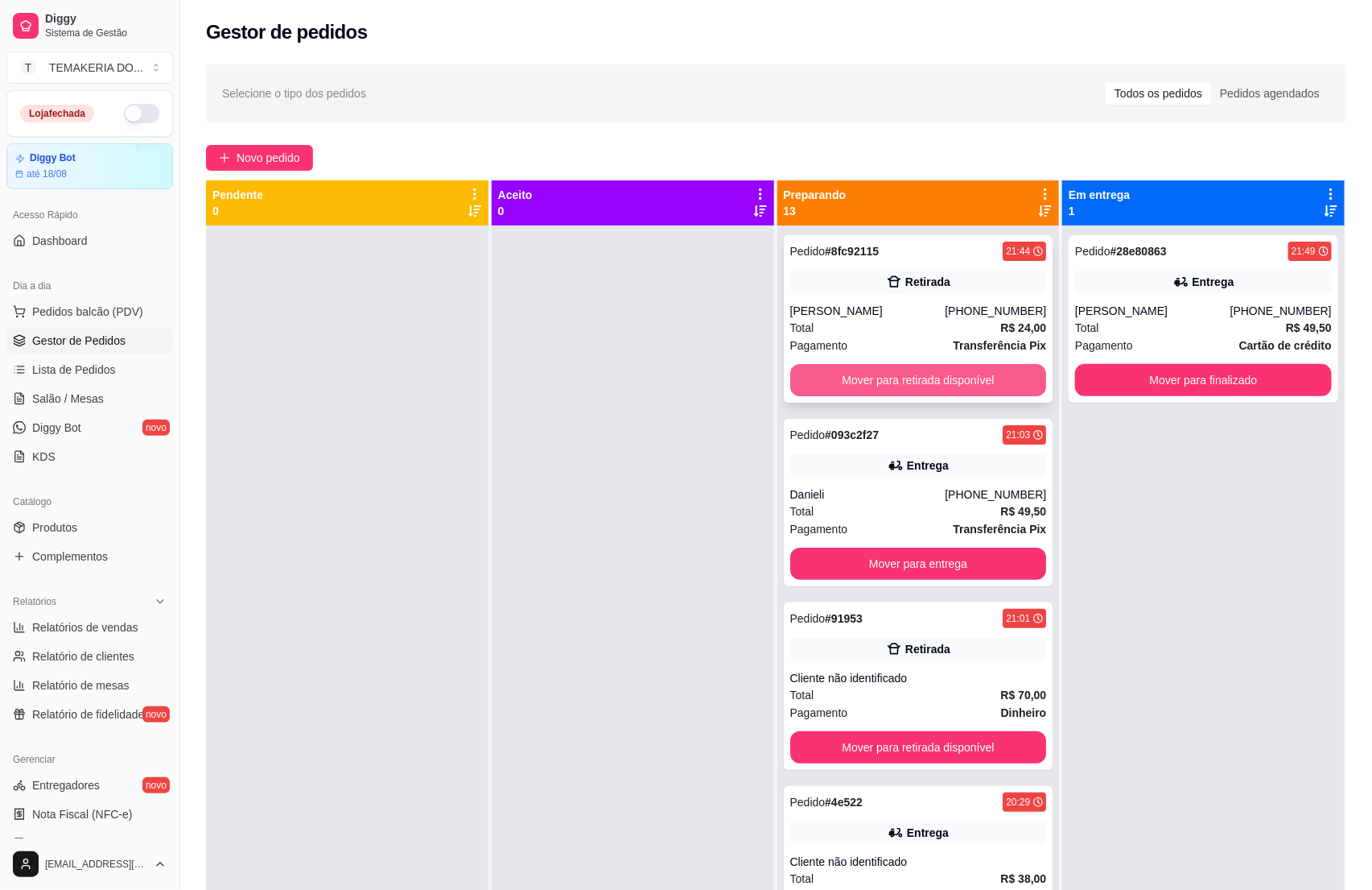
click at [904, 384] on button "Mover para retirada disponível" at bounding box center [918, 380] width 257 height 32
click at [931, 384] on div "Mover para retirada disponível" at bounding box center [918, 380] width 257 height 32
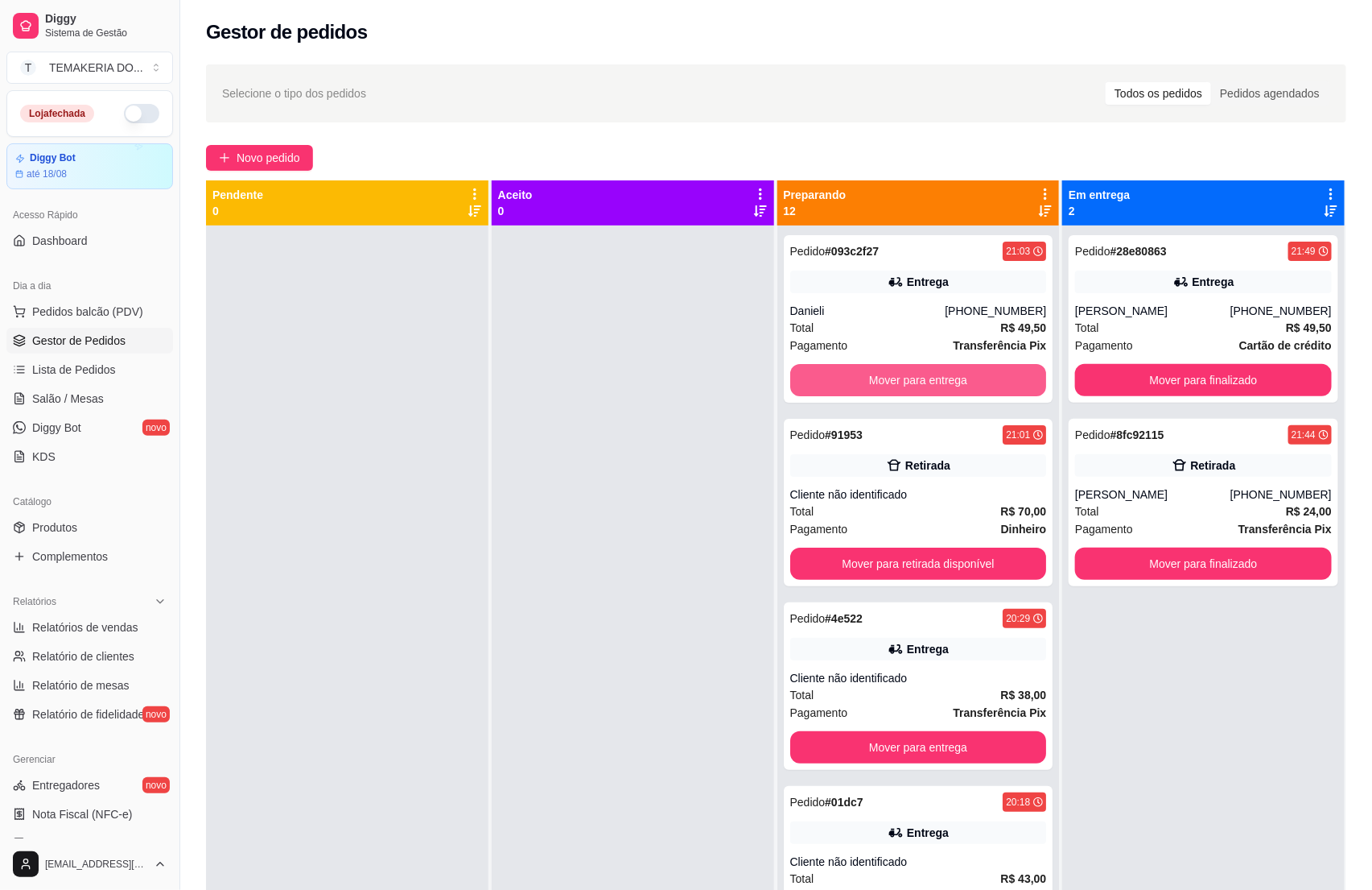
click at [951, 384] on button "Mover para entrega" at bounding box center [918, 380] width 257 height 32
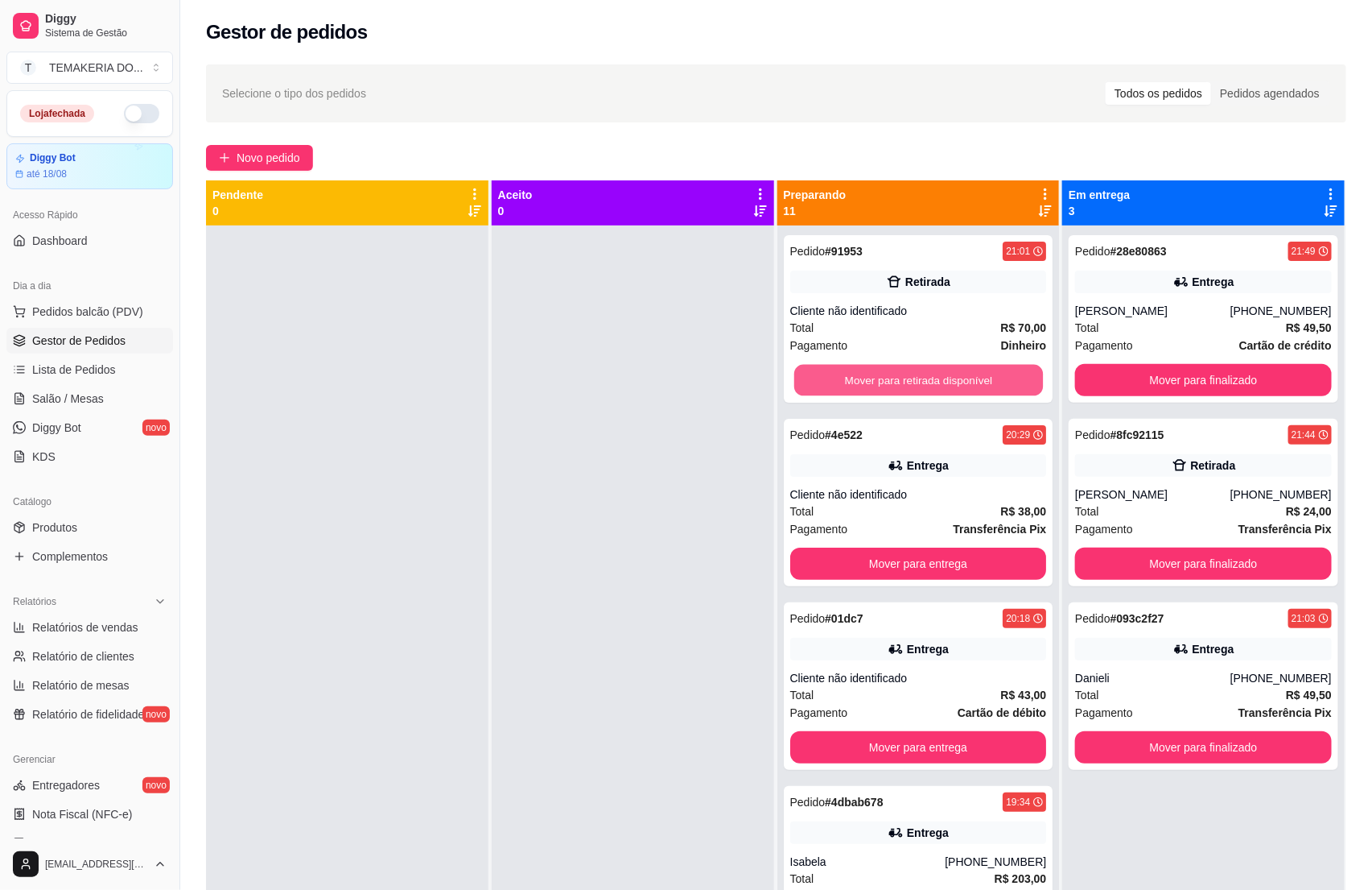
click at [951, 384] on button "Mover para retirada disponível" at bounding box center [918, 380] width 249 height 32
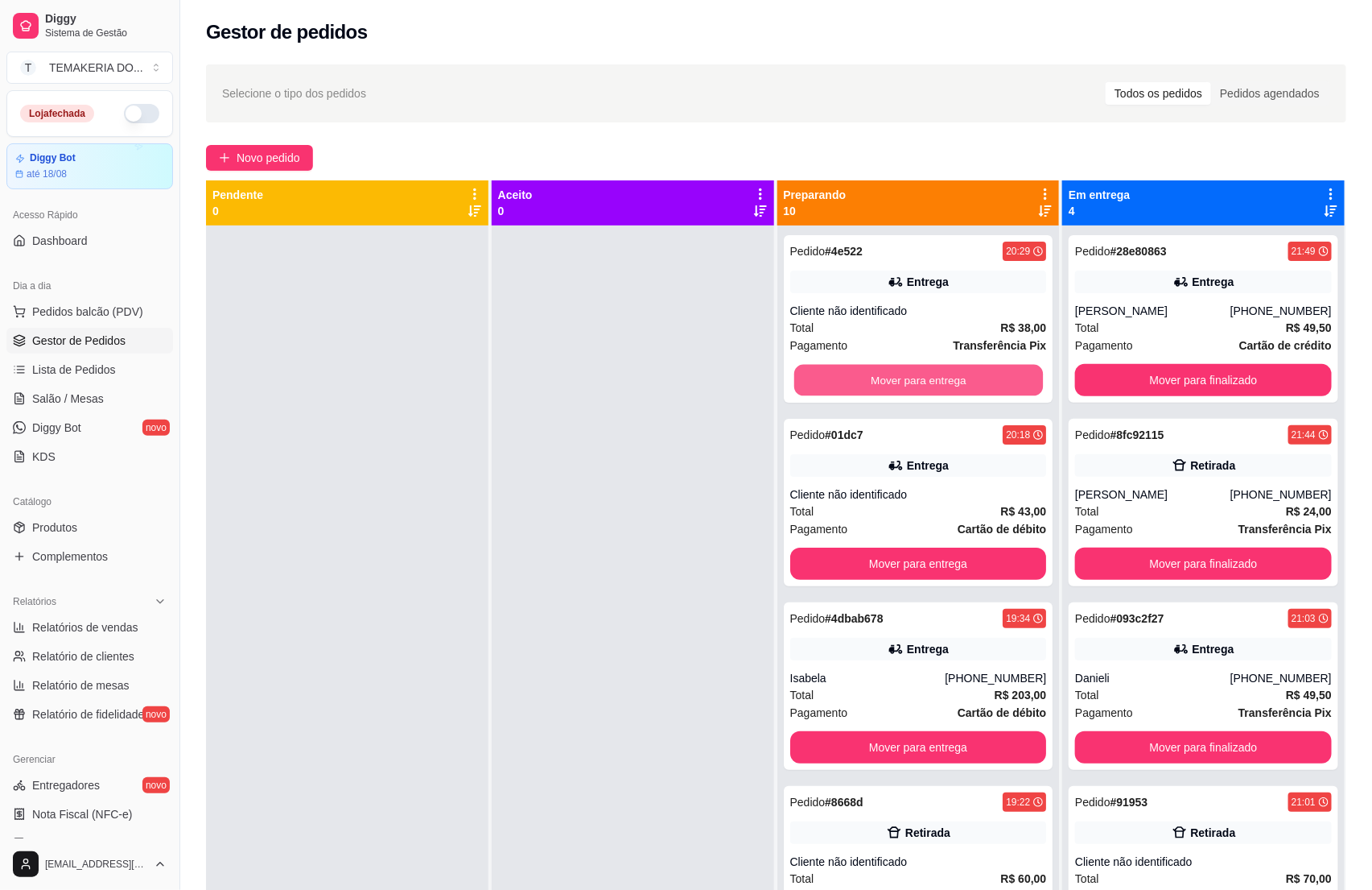
click at [952, 384] on button "Mover para entrega" at bounding box center [918, 380] width 249 height 32
click at [952, 384] on button "Mover para retirada disponível" at bounding box center [918, 380] width 249 height 32
click at [952, 384] on button "Mover para entrega" at bounding box center [918, 380] width 257 height 32
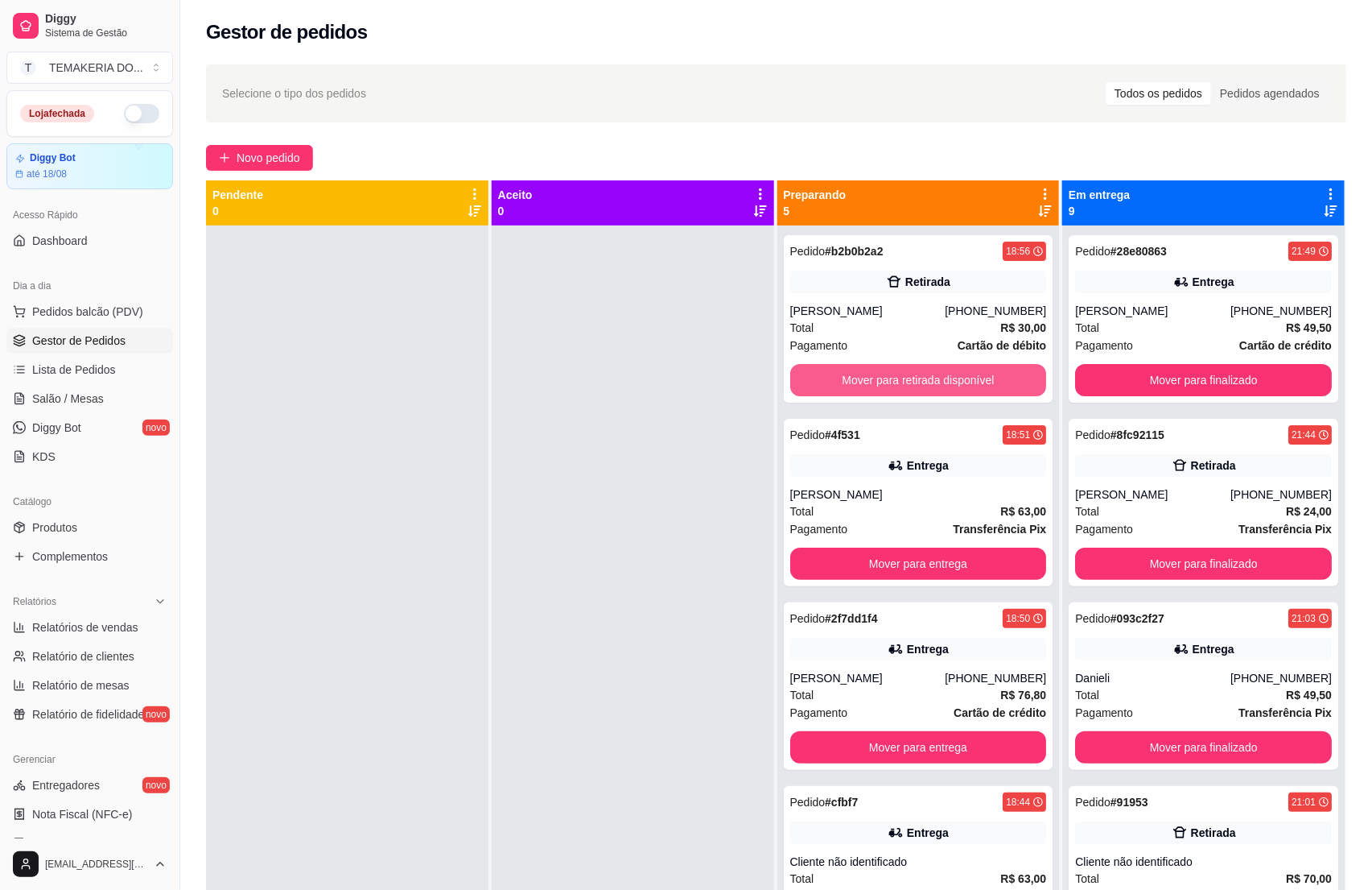
click at [952, 384] on button "Mover para retirada disponível" at bounding box center [918, 380] width 257 height 32
click at [952, 384] on button "Mover para entrega" at bounding box center [918, 380] width 249 height 32
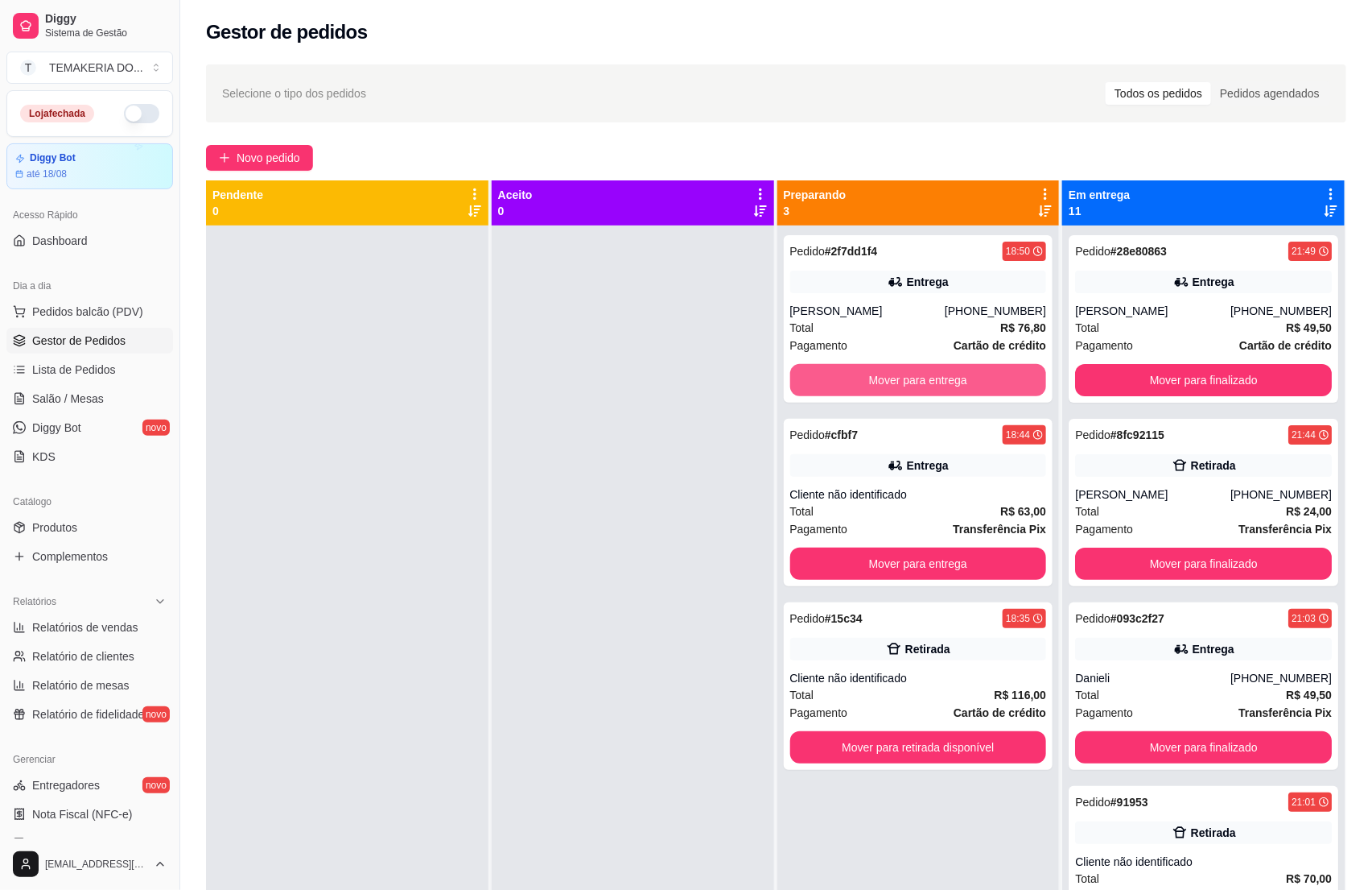
click at [952, 384] on button "Mover para entrega" at bounding box center [918, 380] width 257 height 32
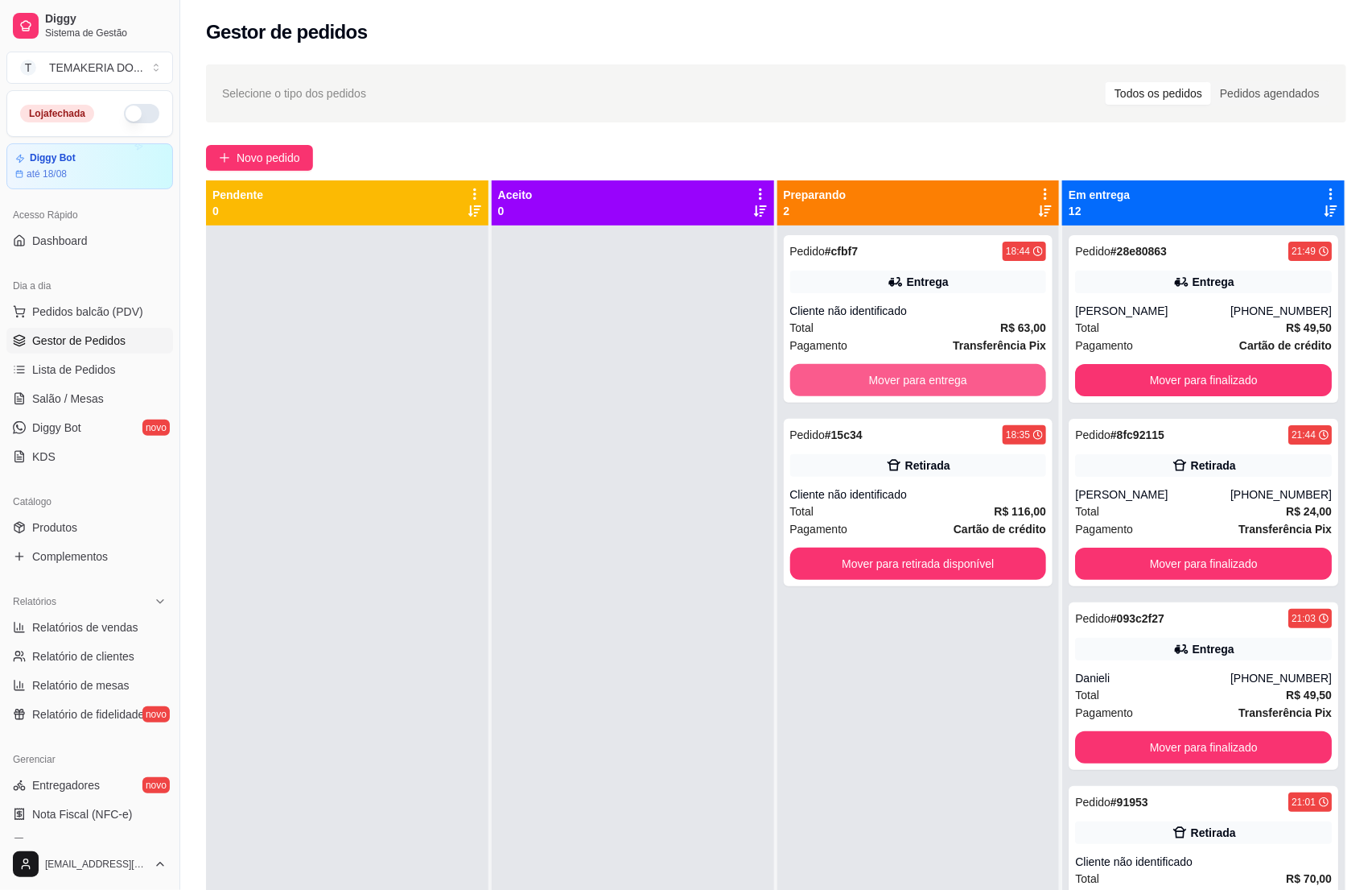
click at [952, 384] on button "Mover para entrega" at bounding box center [918, 380] width 257 height 32
click at [952, 384] on div "Mover para entrega" at bounding box center [918, 380] width 257 height 32
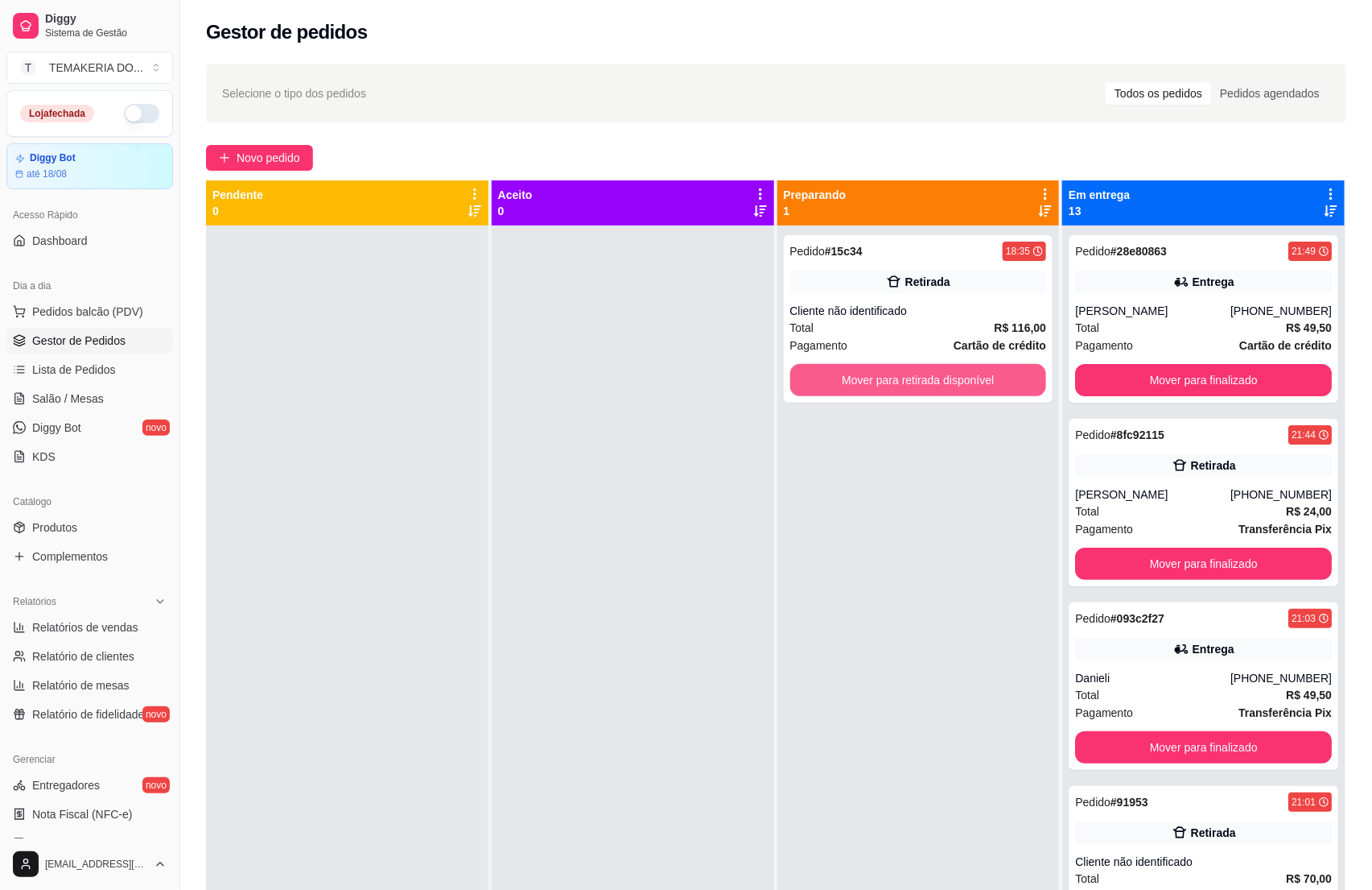
click at [954, 384] on button "Mover para retirada disponível" at bounding box center [918, 380] width 257 height 32
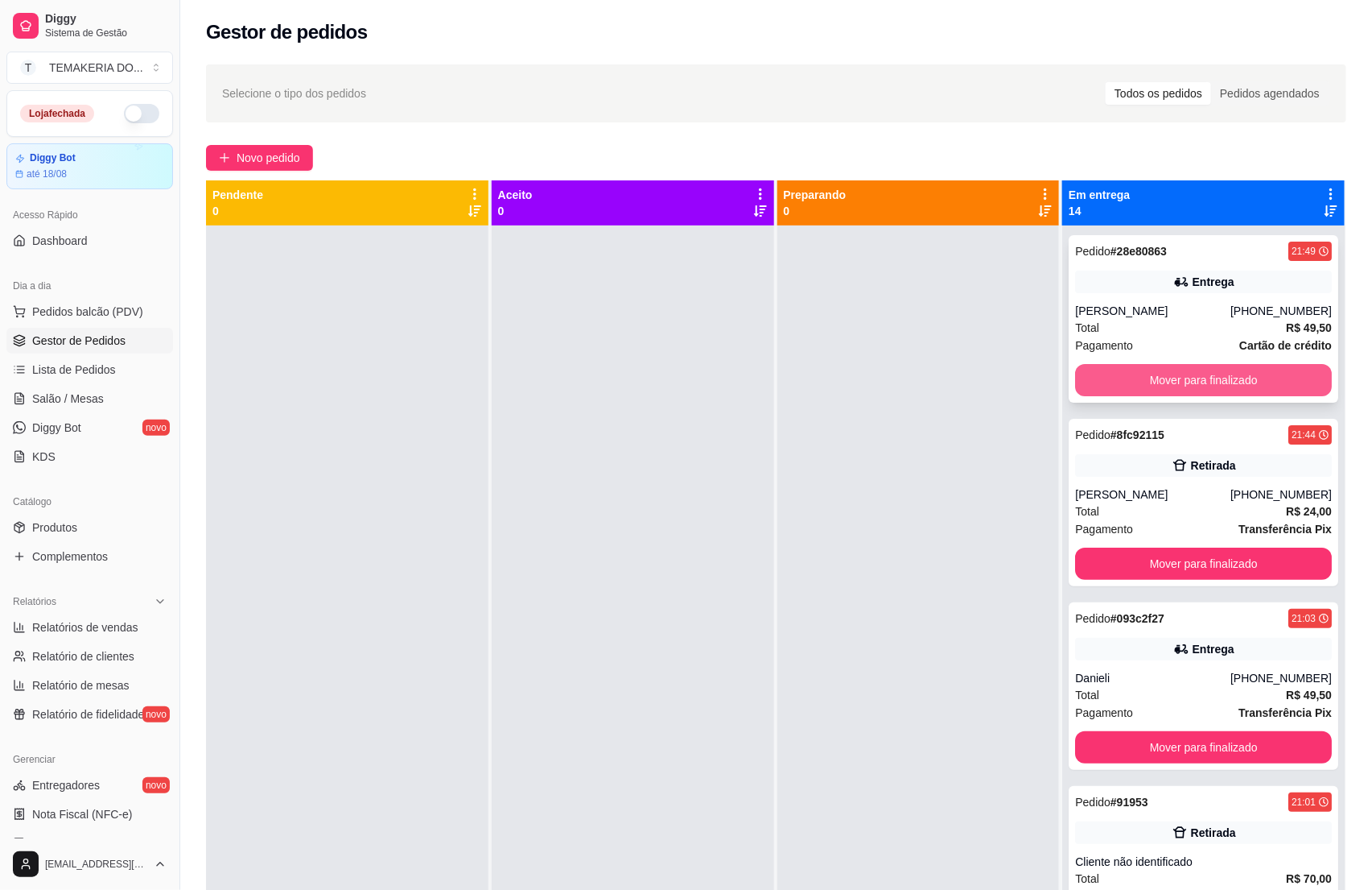
click at [1087, 386] on button "Mover para finalizado" at bounding box center [1203, 380] width 257 height 32
click at [1090, 384] on button "Mover para finalizado" at bounding box center [1203, 380] width 257 height 32
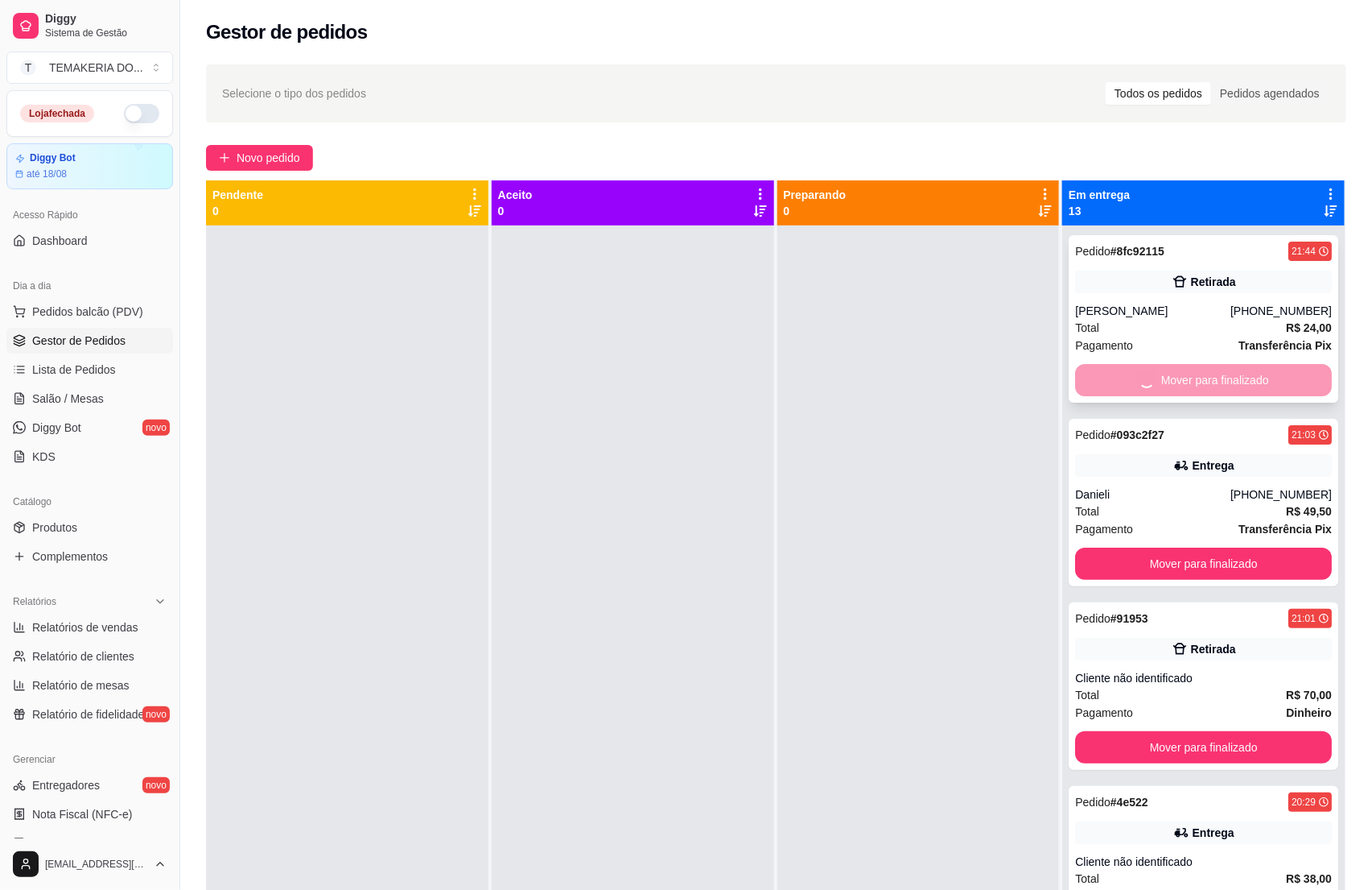
click at [1090, 547] on button "Mover para finalizado" at bounding box center [1203, 563] width 257 height 32
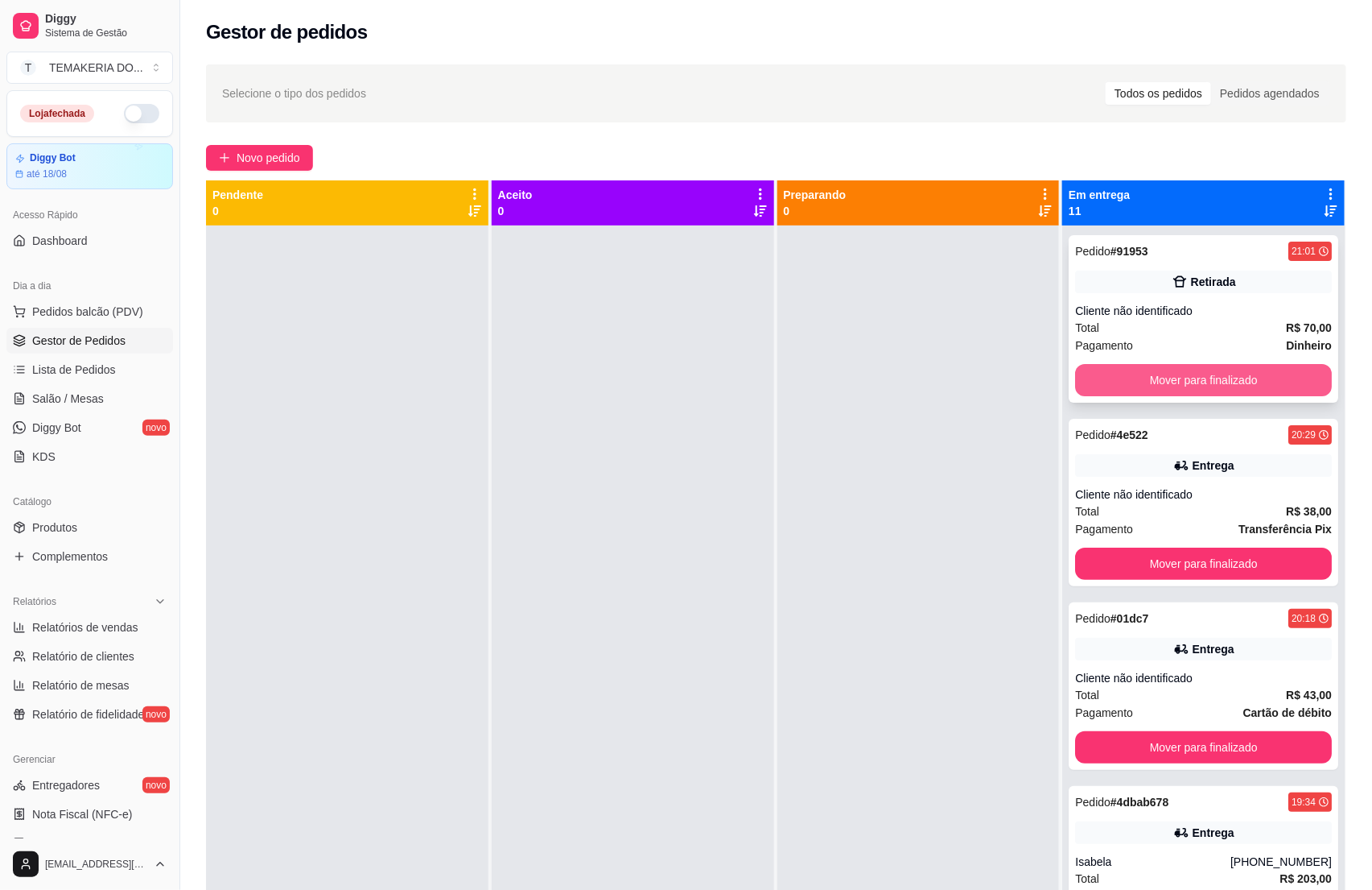
click at [1094, 384] on button "Mover para finalizado" at bounding box center [1203, 380] width 257 height 32
click at [1096, 384] on button "Mover para finalizado" at bounding box center [1203, 380] width 257 height 32
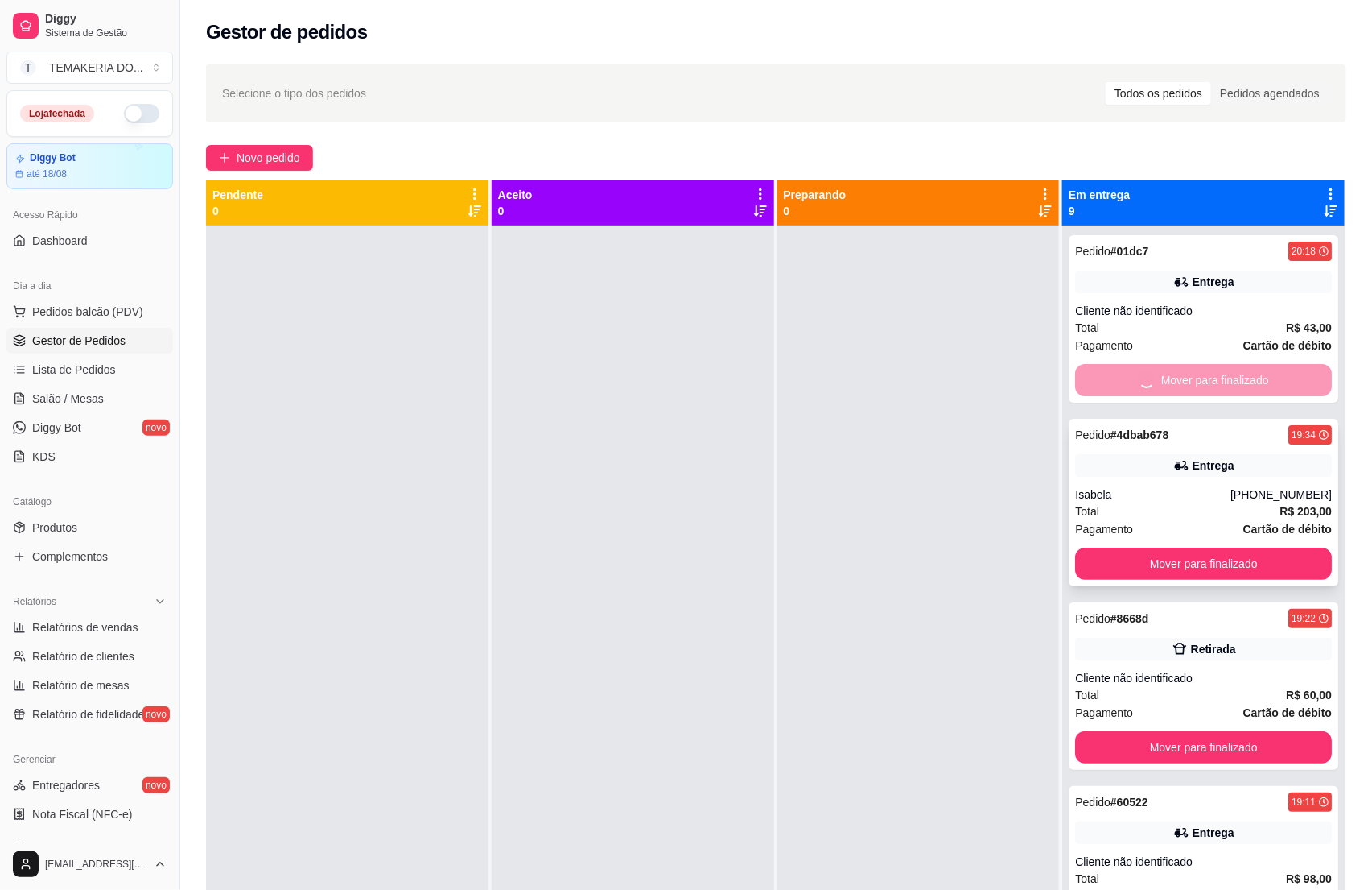
click at [1097, 547] on button "Mover para finalizado" at bounding box center [1203, 563] width 257 height 32
click at [1097, 384] on button "Mover para finalizado" at bounding box center [1204, 380] width 249 height 32
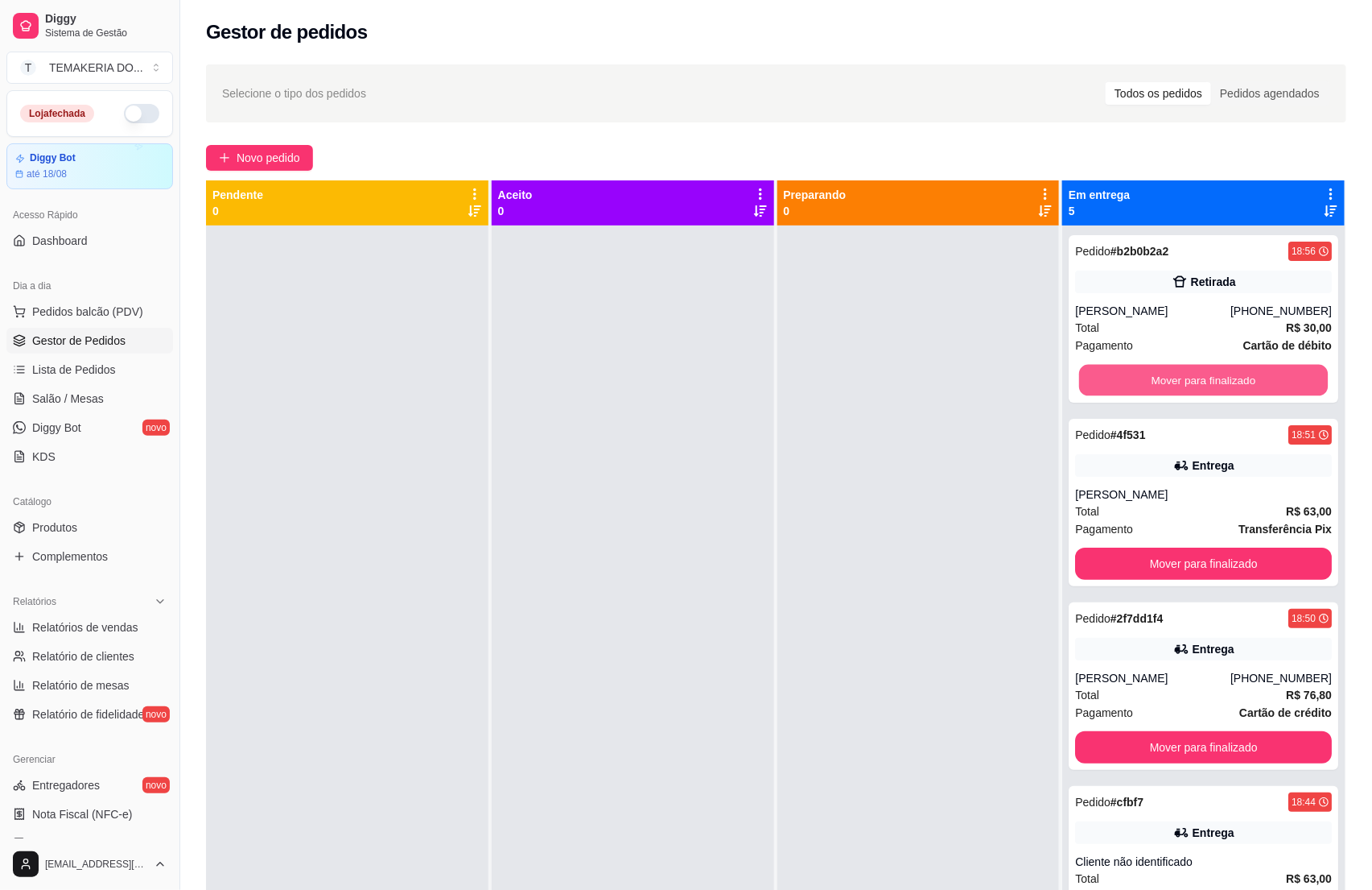
click at [1097, 384] on button "Mover para finalizado" at bounding box center [1204, 380] width 249 height 32
click at [1097, 384] on button "Mover para finalizado" at bounding box center [1203, 380] width 257 height 32
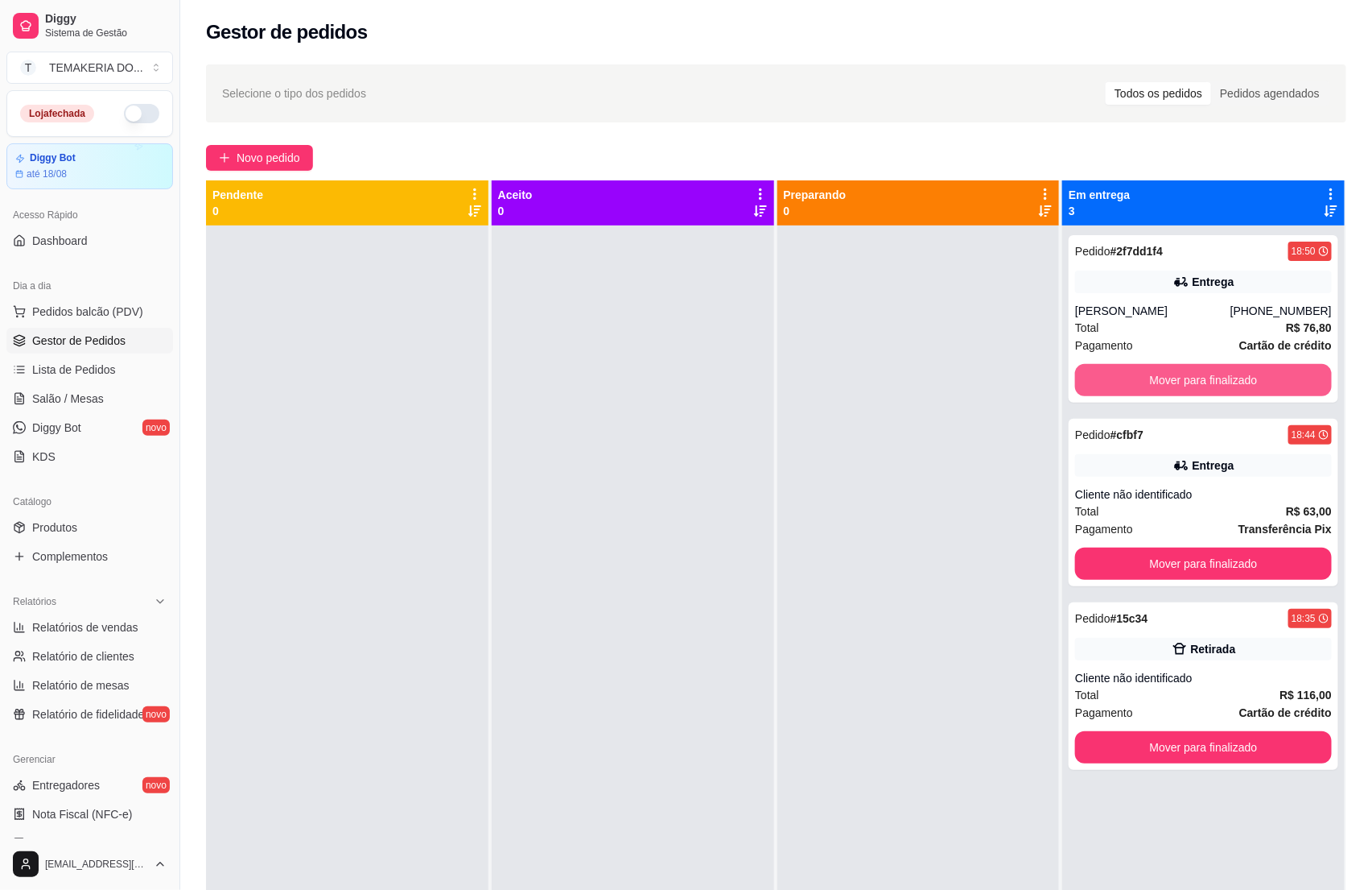
click at [1097, 384] on button "Mover para finalizado" at bounding box center [1203, 380] width 257 height 32
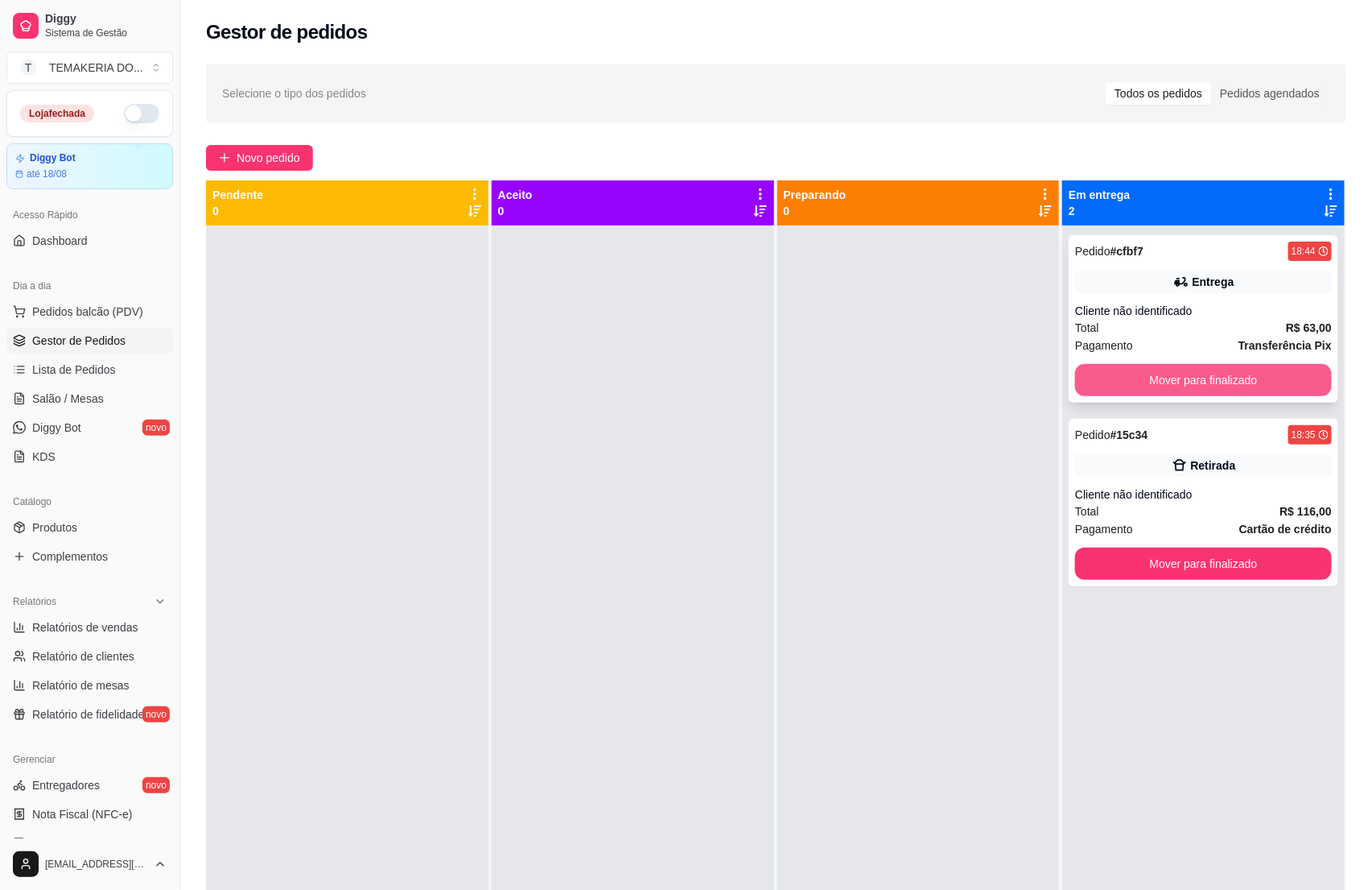
click at [1099, 384] on button "Mover para finalizado" at bounding box center [1203, 380] width 257 height 32
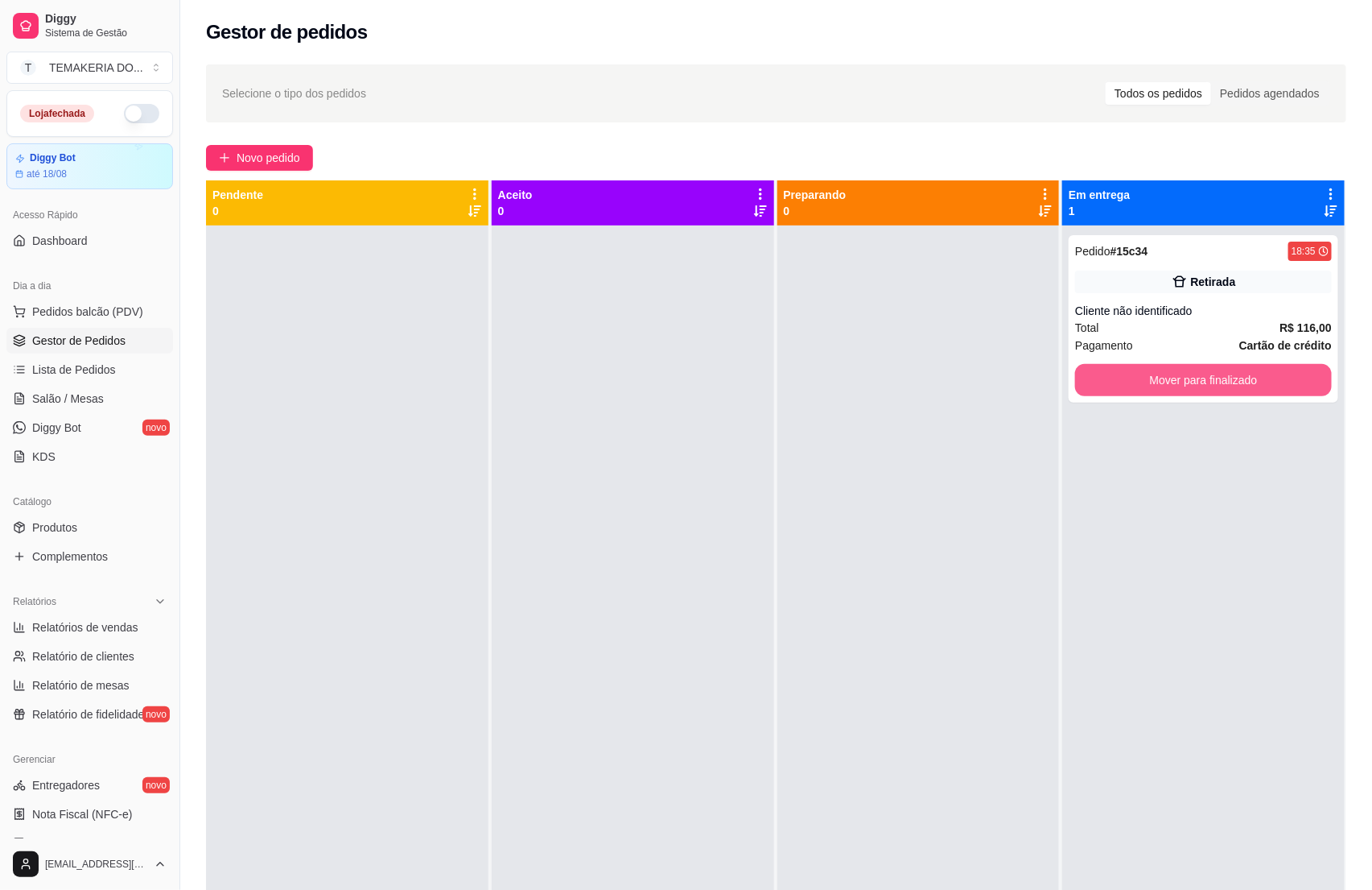
click at [1099, 384] on button "Mover para finalizado" at bounding box center [1203, 380] width 257 height 32
